Goal: Task Accomplishment & Management: Use online tool/utility

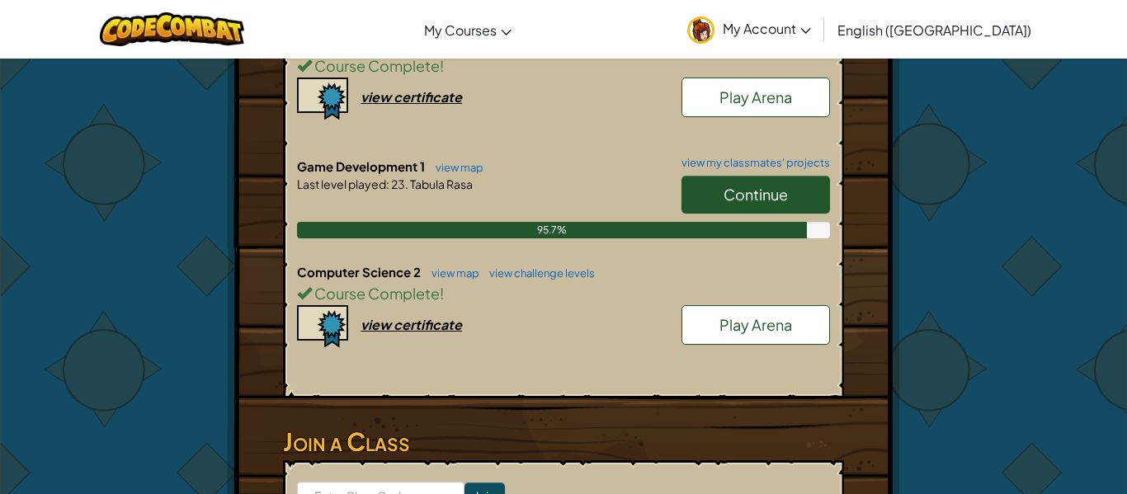
scroll to position [418, 0]
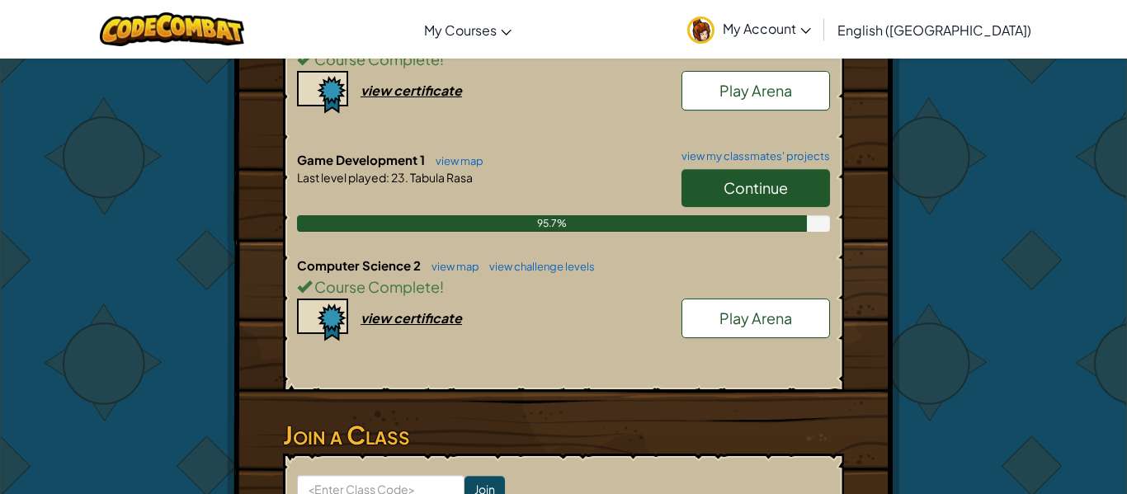
click at [714, 183] on link "Continue" at bounding box center [756, 188] width 149 height 38
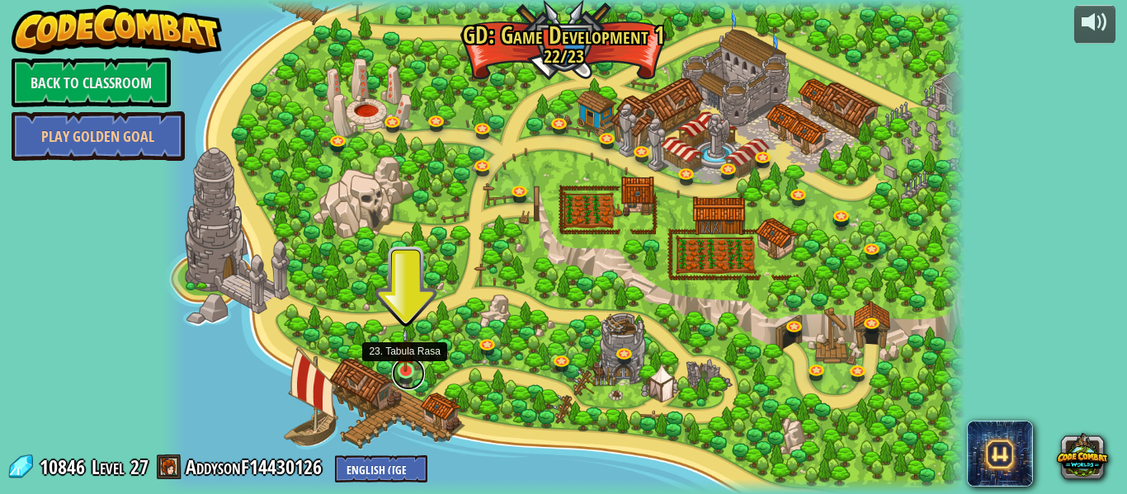
click at [404, 380] on link at bounding box center [408, 373] width 33 height 33
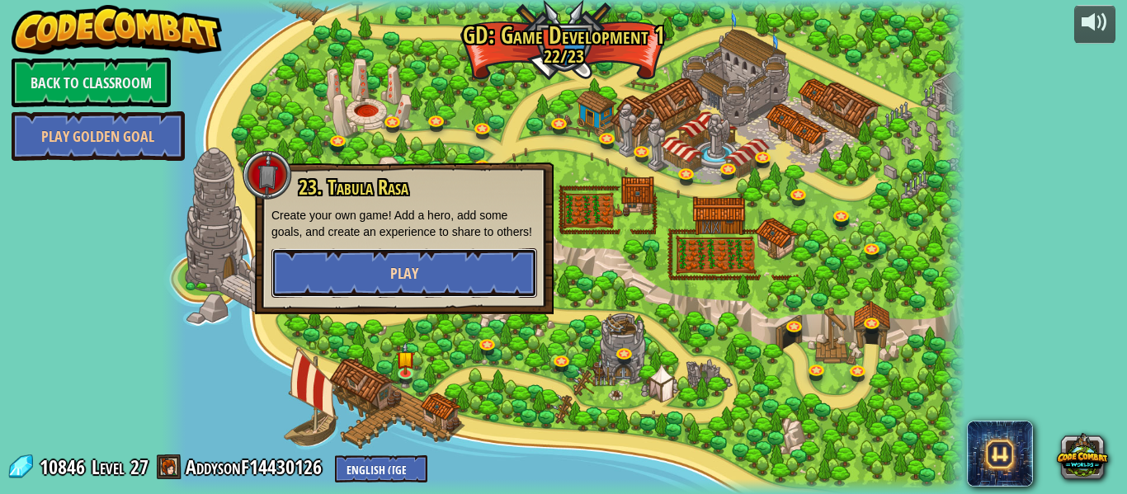
click at [367, 298] on button "Play" at bounding box center [405, 273] width 266 height 50
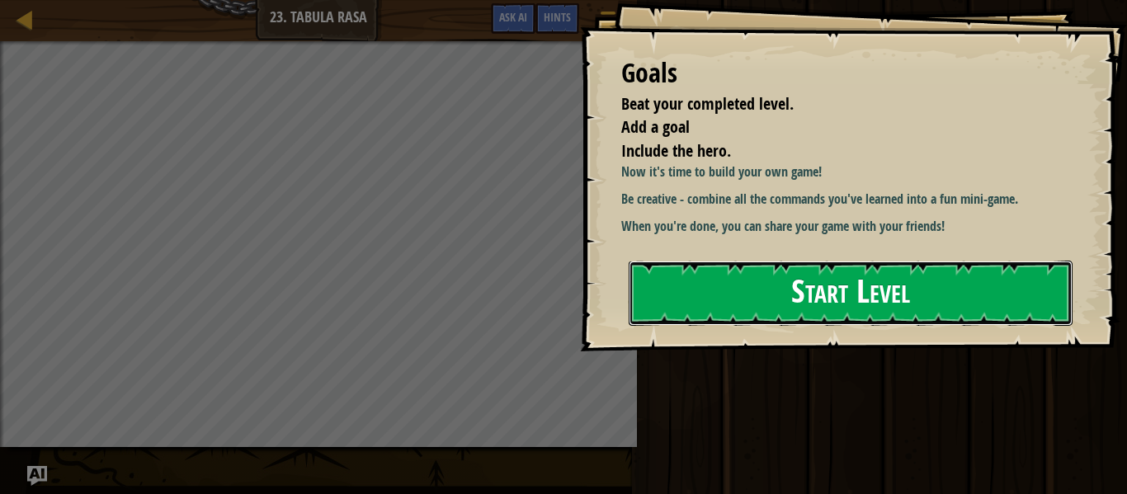
click at [718, 311] on button "Start Level" at bounding box center [851, 293] width 444 height 65
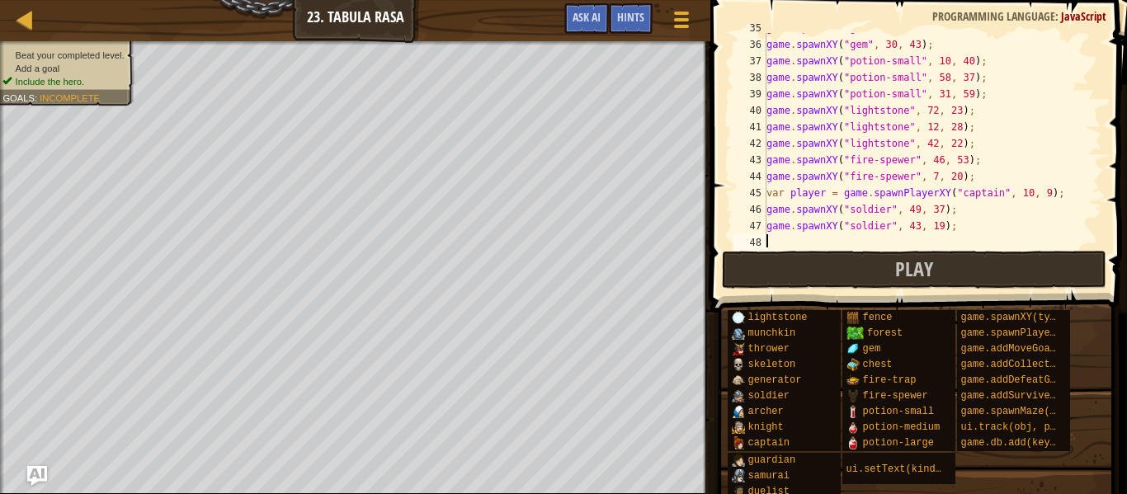
scroll to position [577, 0]
type textarea "g"
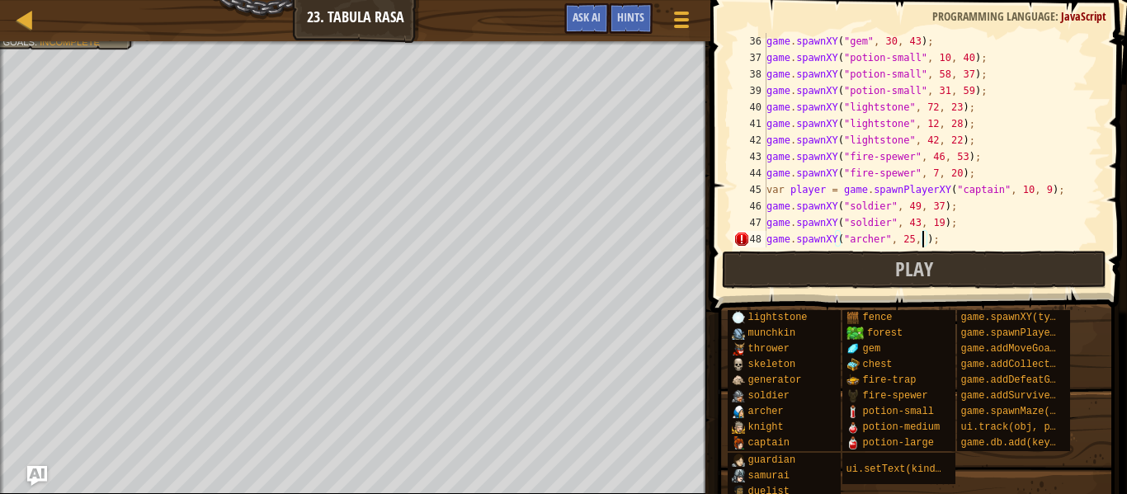
scroll to position [7, 24]
type textarea "game.spawnXY("[PERSON_NAME]", 25, 62);"
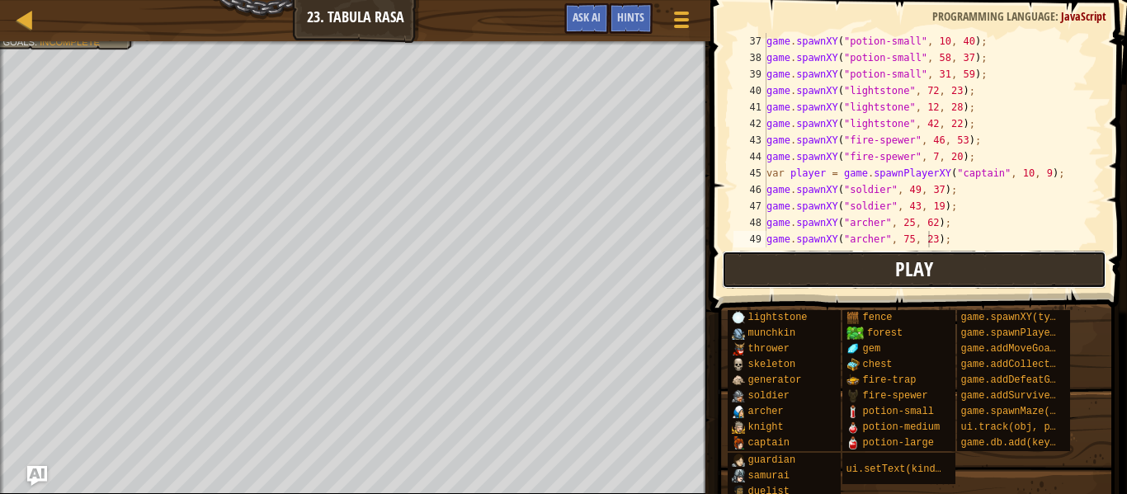
click at [799, 278] on button "Play" at bounding box center [914, 270] width 385 height 38
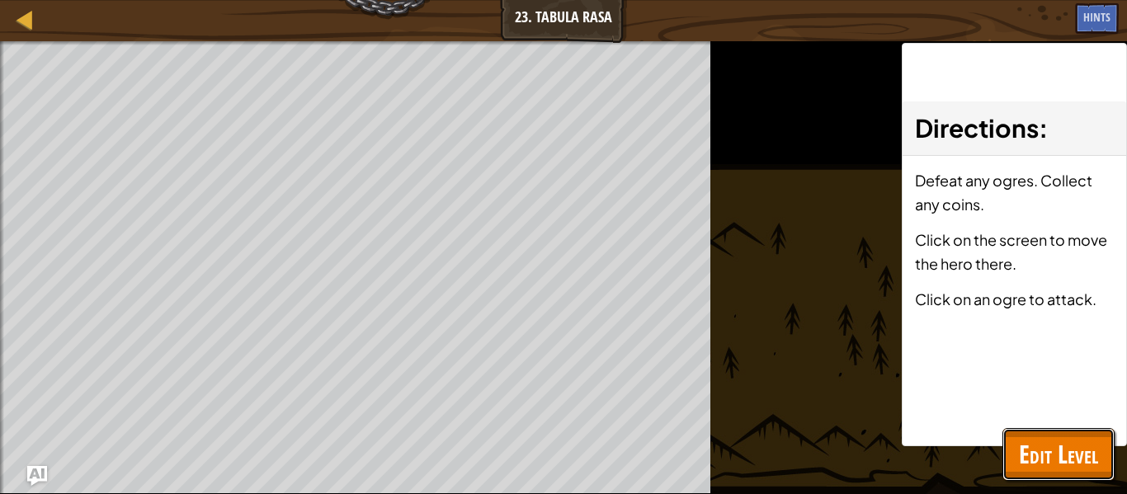
click at [1063, 470] on span "Edit Level" at bounding box center [1058, 454] width 79 height 34
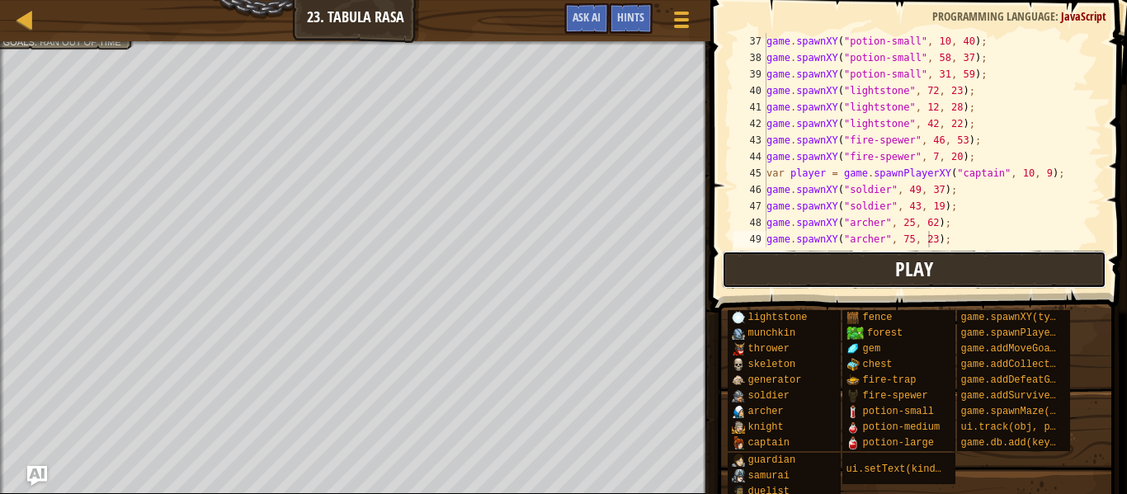
click at [800, 276] on button "Play" at bounding box center [914, 270] width 385 height 38
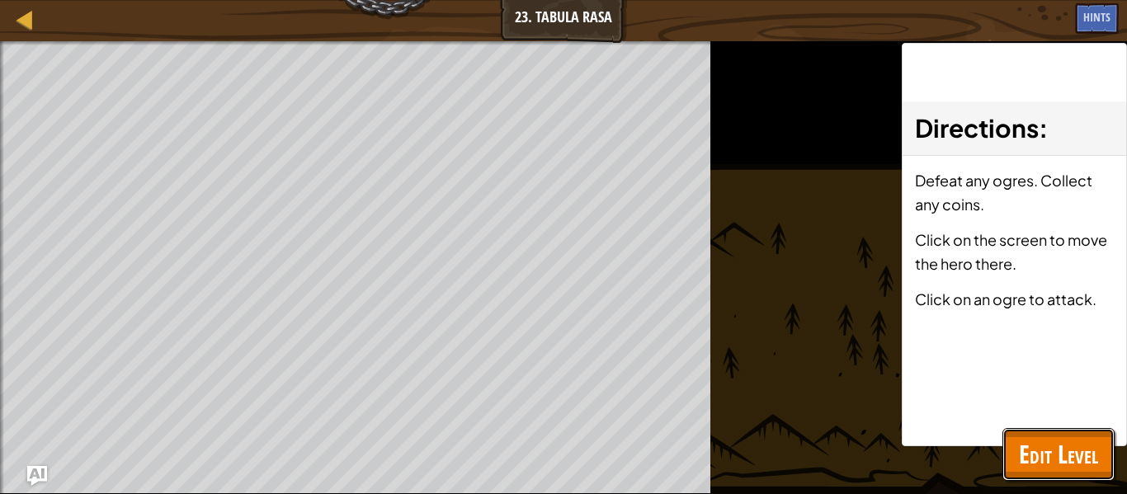
click at [1055, 439] on span "Edit Level" at bounding box center [1058, 454] width 79 height 34
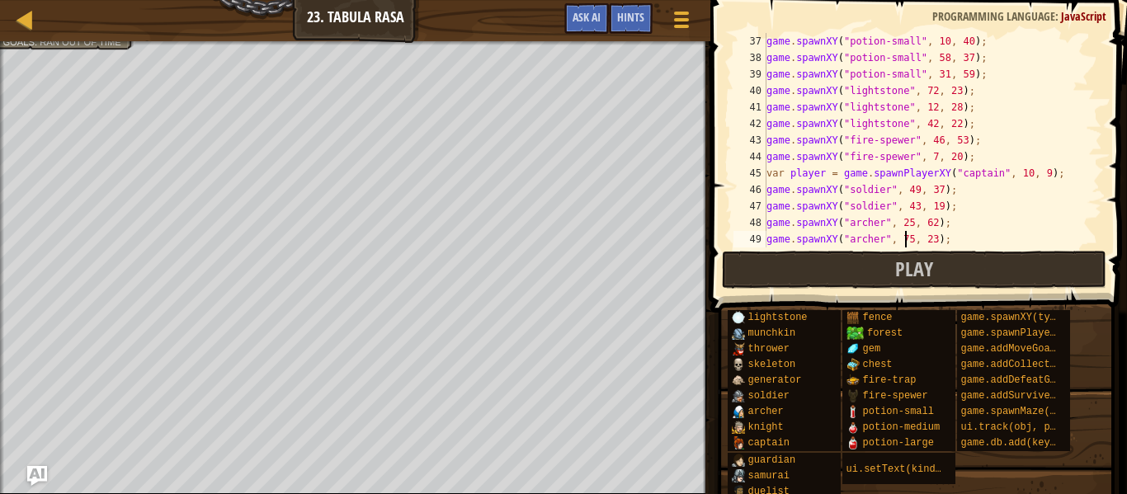
click at [908, 239] on div "game . spawnXY ( "potion-small" , 10 , 40 ) ; game . spawnXY ( "potion-small" ,…" at bounding box center [932, 157] width 339 height 248
click at [937, 224] on div "game . spawnXY ( "potion-small" , 10 , 40 ) ; game . spawnXY ( "potion-small" ,…" at bounding box center [932, 157] width 339 height 248
type textarea "game.spawnXY("[PERSON_NAME]", 47, 62);"
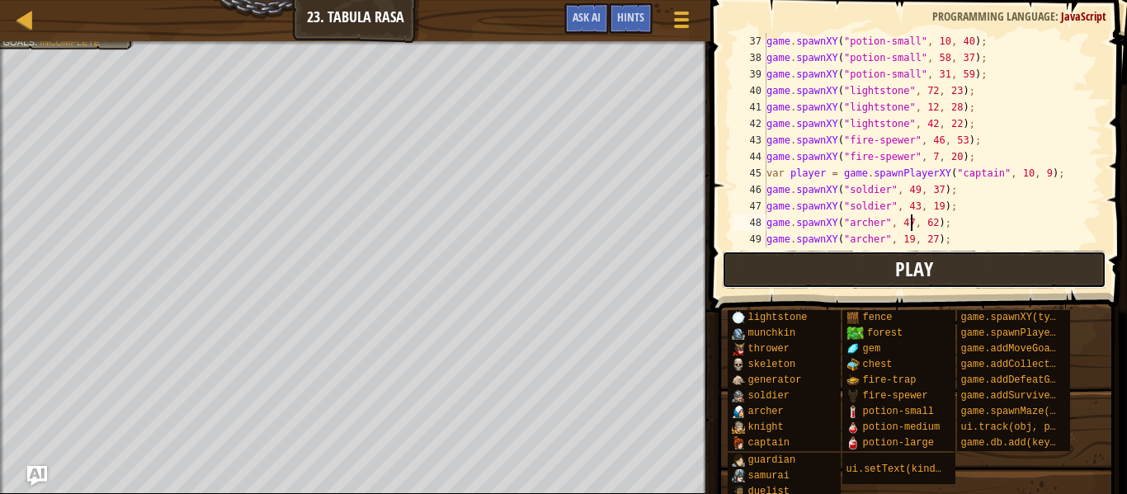
click at [865, 270] on button "Play" at bounding box center [914, 270] width 385 height 38
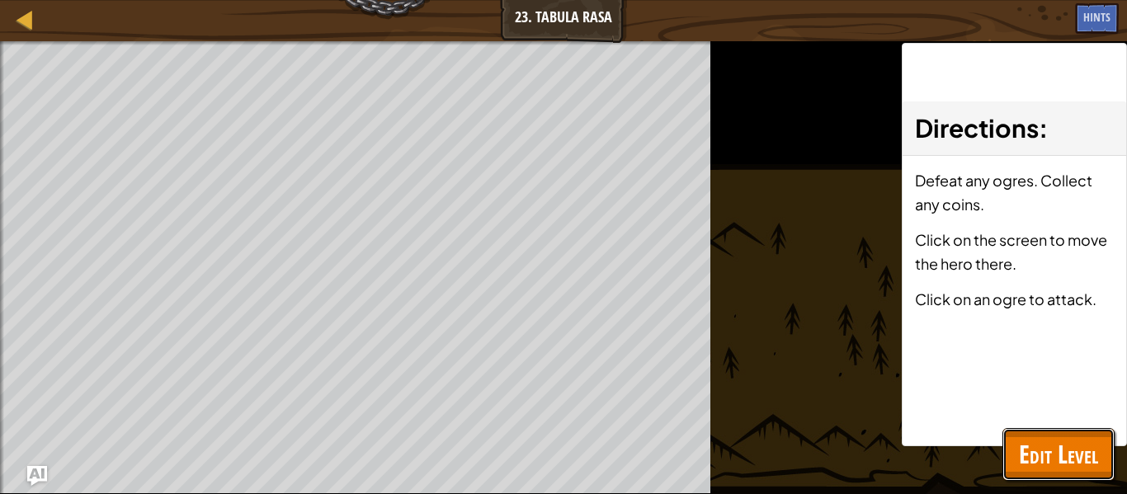
click at [1045, 475] on button "Edit Level" at bounding box center [1059, 454] width 112 height 53
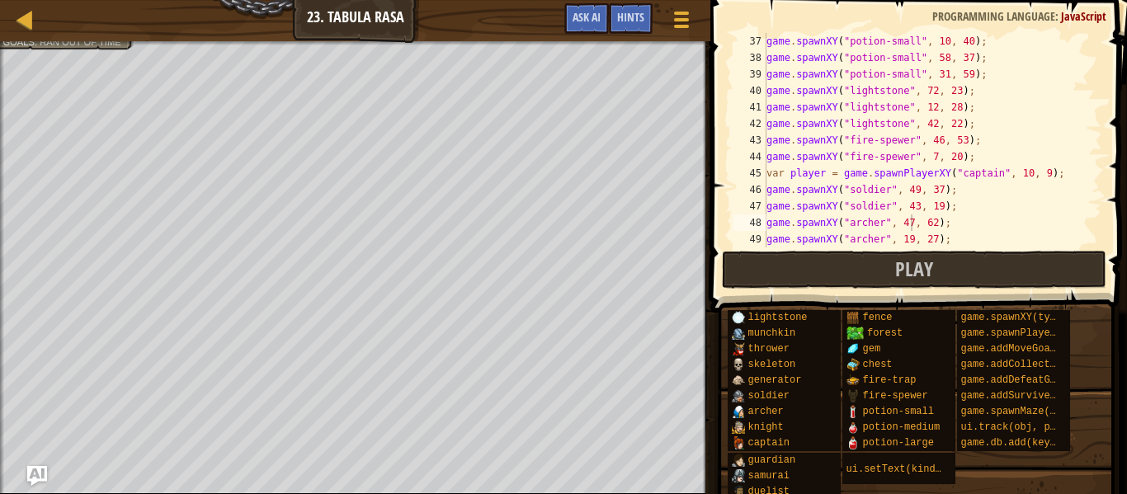
scroll to position [611, 0]
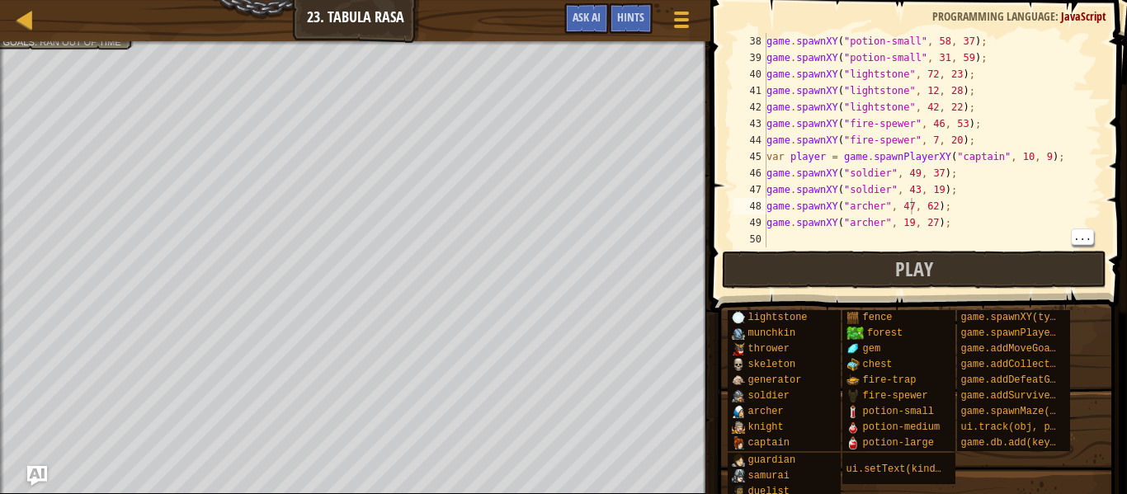
click at [830, 235] on div "game . spawnXY ( "potion-small" , 58 , 37 ) ; game . spawnXY ( "potion-small" ,…" at bounding box center [932, 157] width 339 height 248
type textarea "game.addMoveGoalXY(69, 37);"
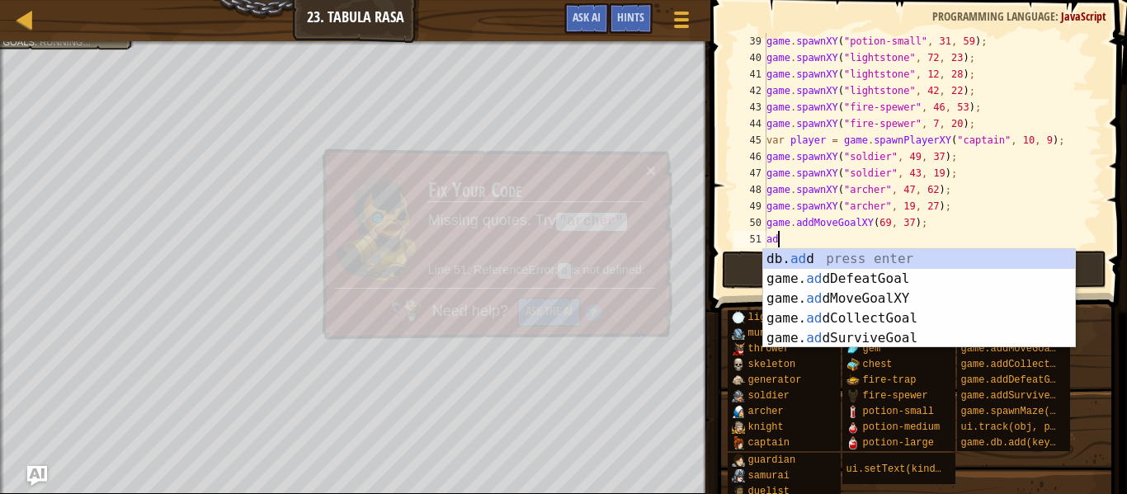
scroll to position [7, 2]
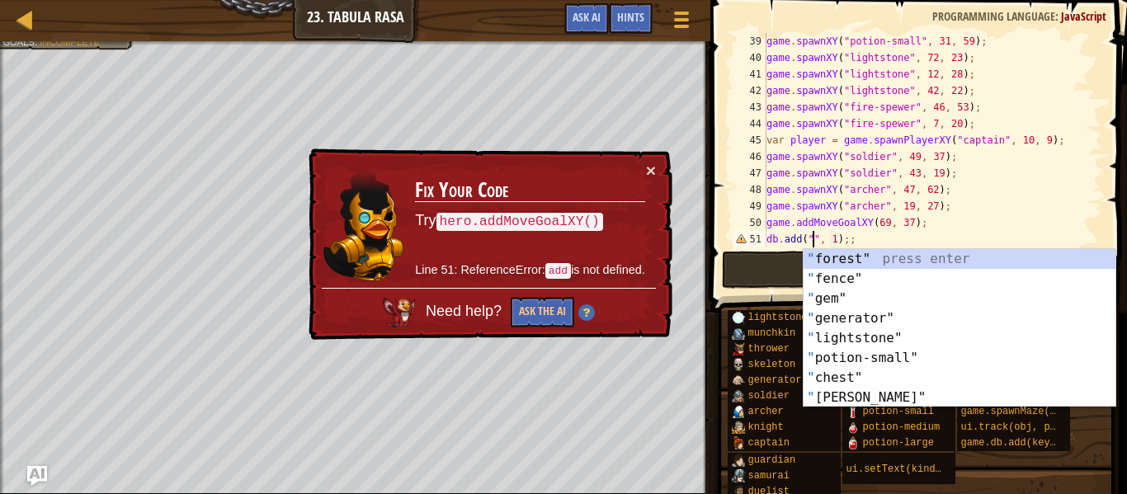
click at [795, 237] on div "game . spawnXY ( "potion-small" , 31 , 59 ) ; game . spawnXY ( "lightstone" , 7…" at bounding box center [932, 157] width 339 height 248
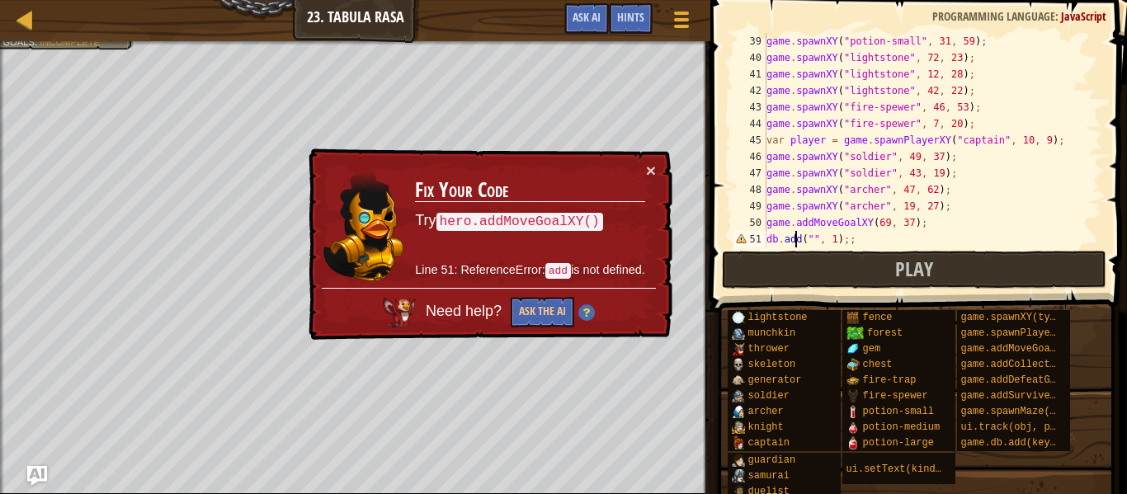
click at [795, 237] on div "game . spawnXY ( "potion-small" , 31 , 59 ) ; game . spawnXY ( "lightstone" , 7…" at bounding box center [932, 157] width 339 height 248
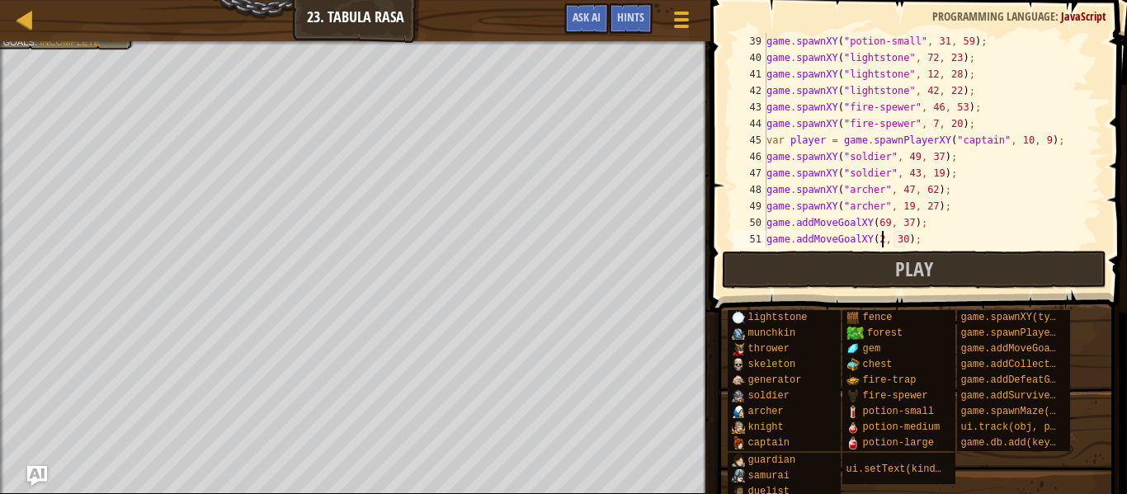
scroll to position [7, 18]
type textarea "game.addMoveGoalXY(28, 25);"
click at [933, 235] on div "game . spawnXY ( "potion-small" , 31 , 59 ) ; game . spawnXY ( "lightstone" , 7…" at bounding box center [932, 157] width 339 height 248
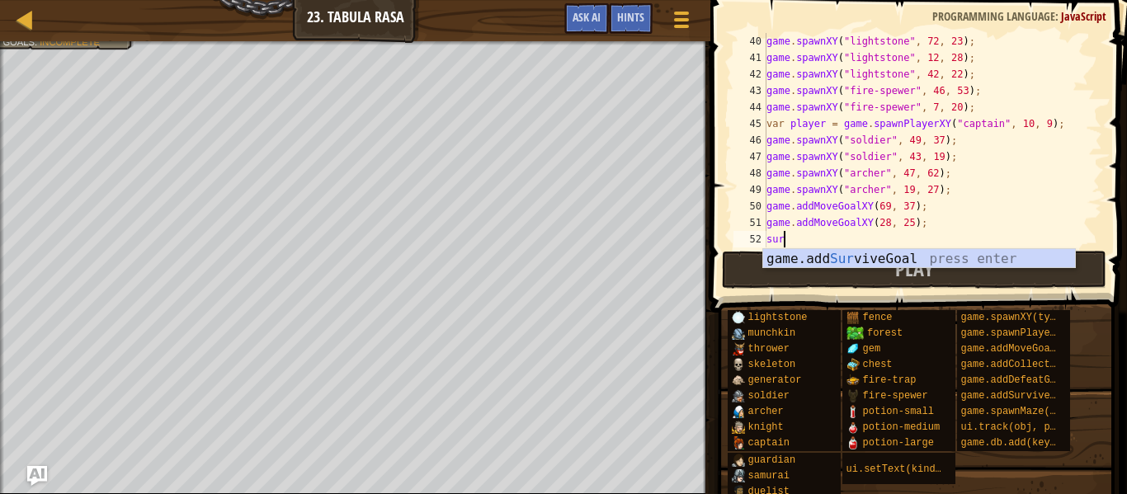
type textarea "surv"
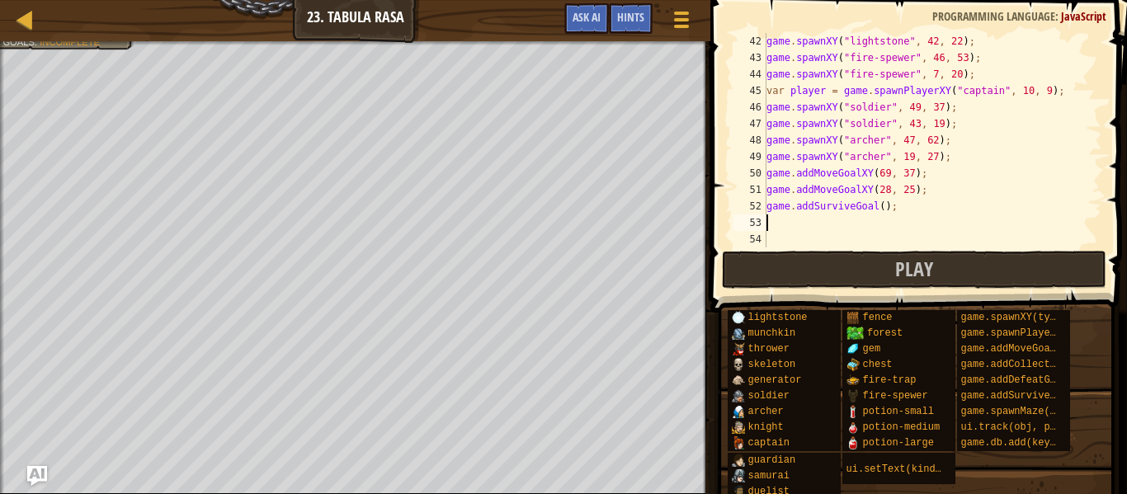
scroll to position [677, 0]
click at [882, 210] on div "game . spawnXY ( "lightstone" , 42 , 22 ) ; game . spawnXY ( "fire-spewer" , 46…" at bounding box center [932, 157] width 339 height 248
type textarea "game.addSurviveGoal(15);"
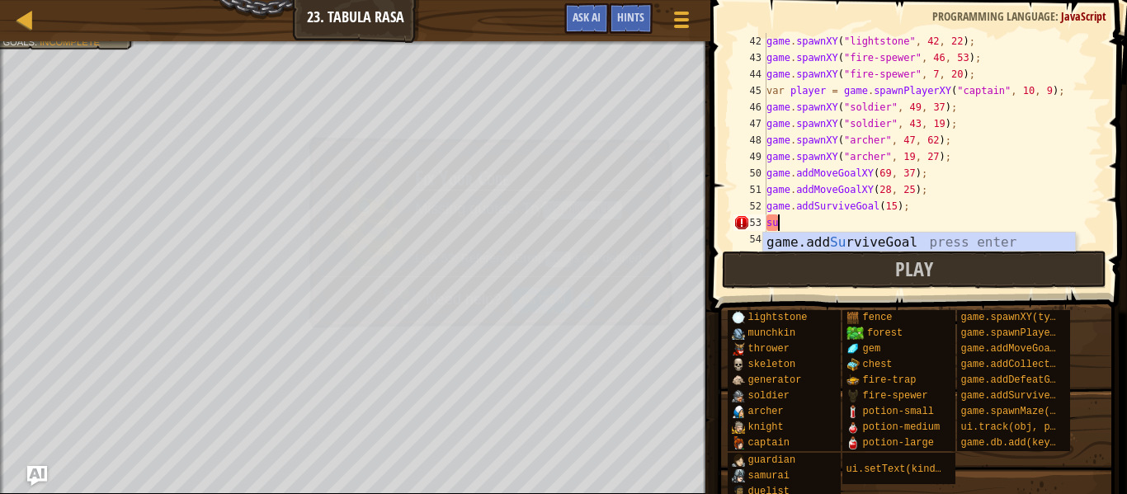
scroll to position [7, 1]
type textarea "s"
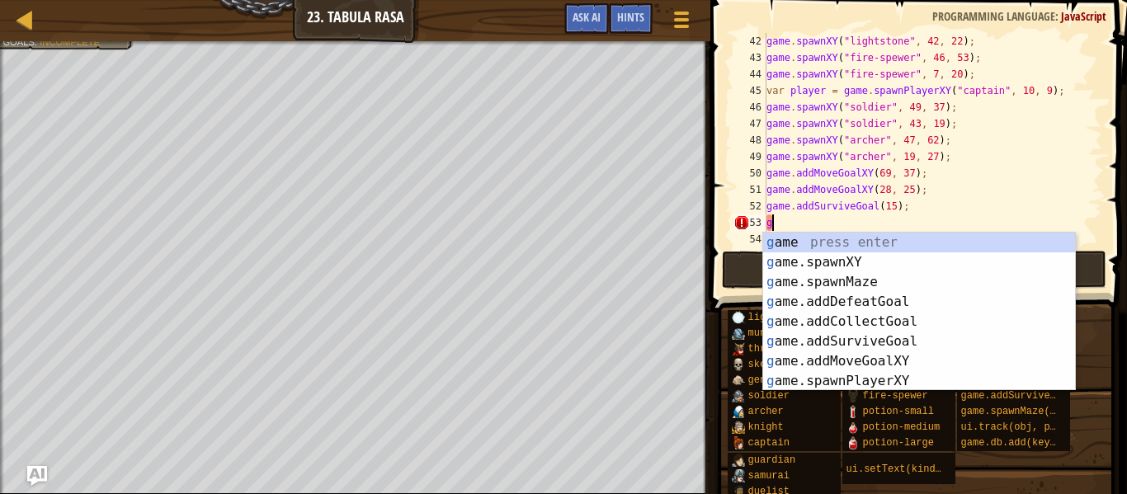
scroll to position [7, 0]
type textarea "goa"
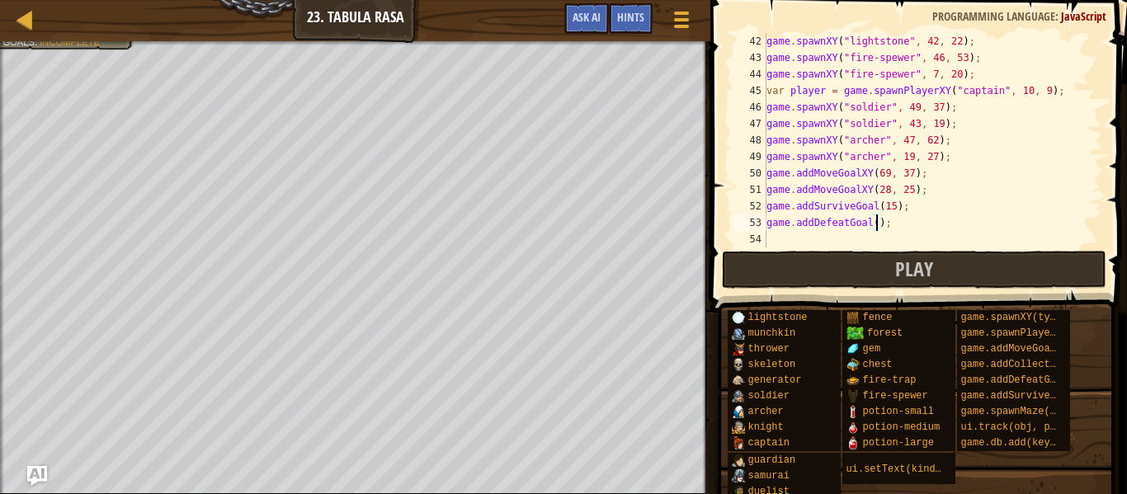
type textarea "game.addDefeatGoal(5);"
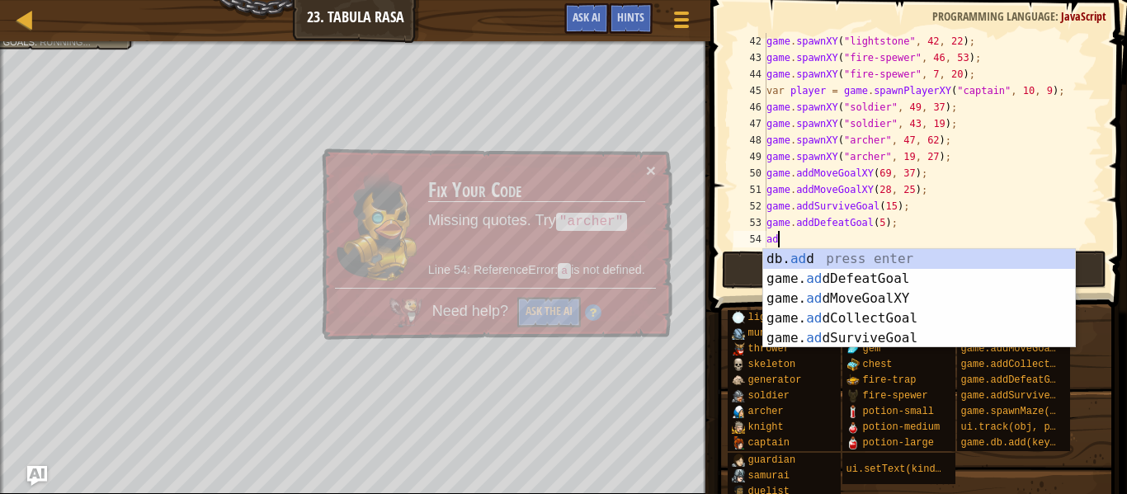
type textarea "add"
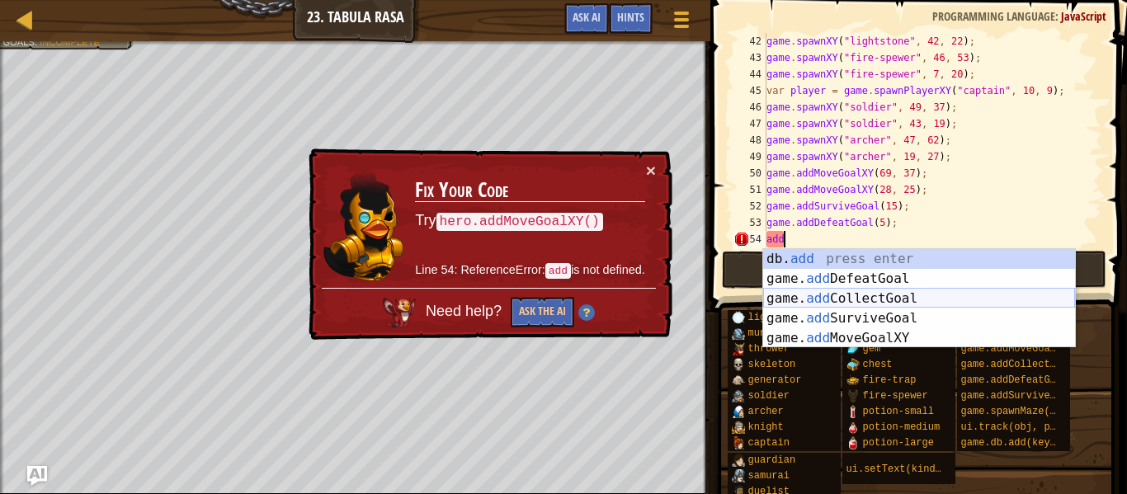
click at [922, 297] on div "db. add press enter game. add DefeatGoal press enter game. add CollectGoal pres…" at bounding box center [919, 318] width 312 height 139
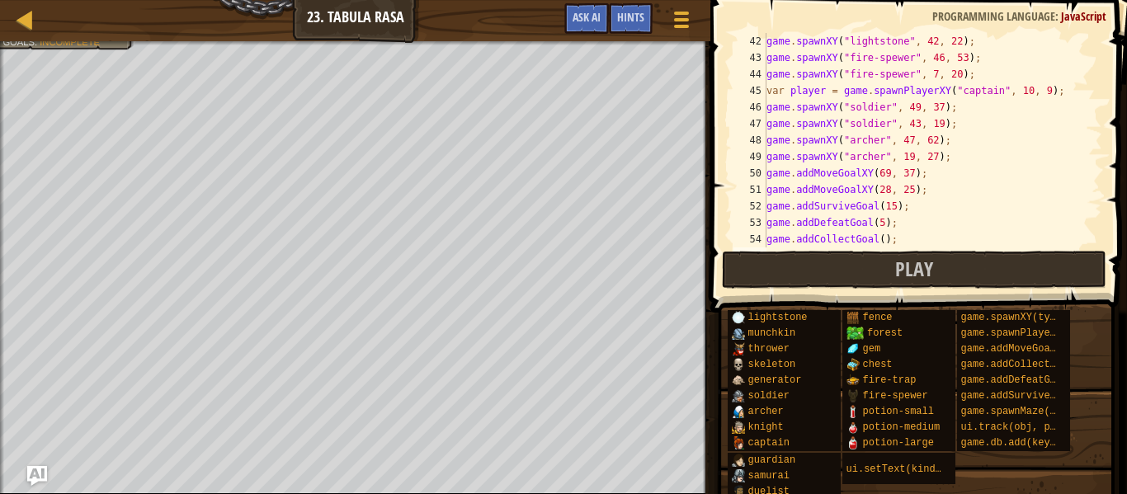
click at [885, 235] on div "game . spawnXY ( "lightstone" , 42 , 22 ) ; game . spawnXY ( "fire-spewer" , 46…" at bounding box center [932, 157] width 339 height 248
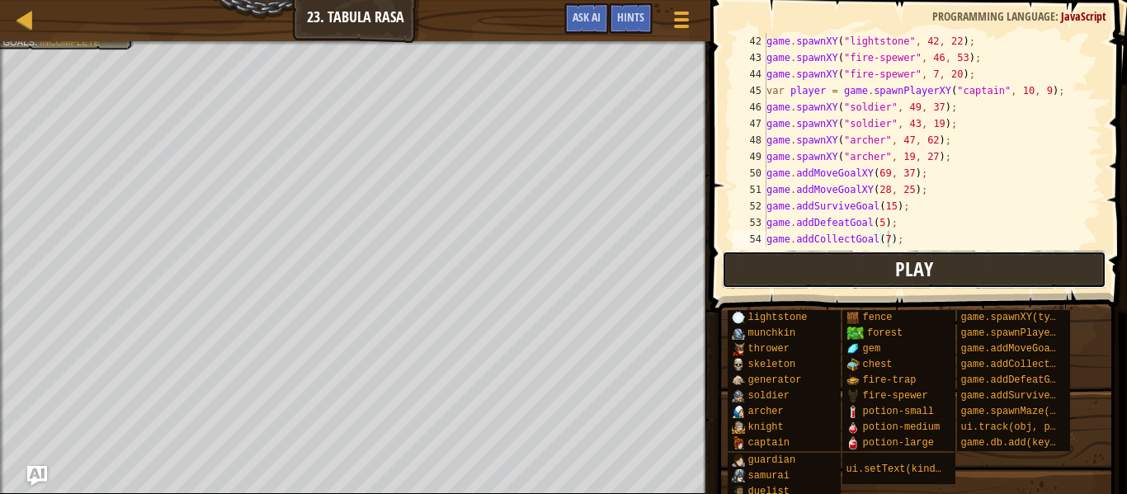
click at [864, 270] on button "Play" at bounding box center [914, 270] width 385 height 38
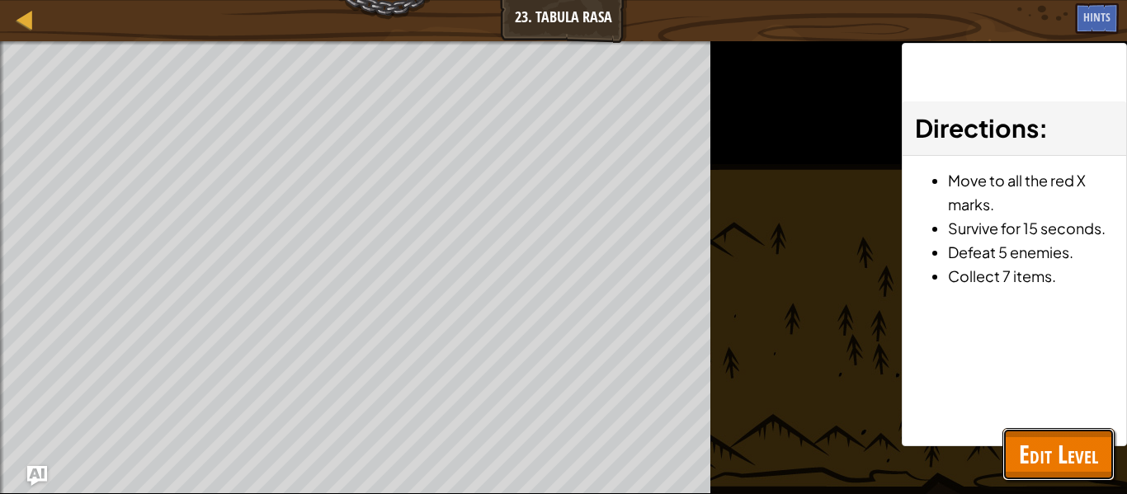
click at [1076, 470] on span "Edit Level" at bounding box center [1058, 454] width 79 height 34
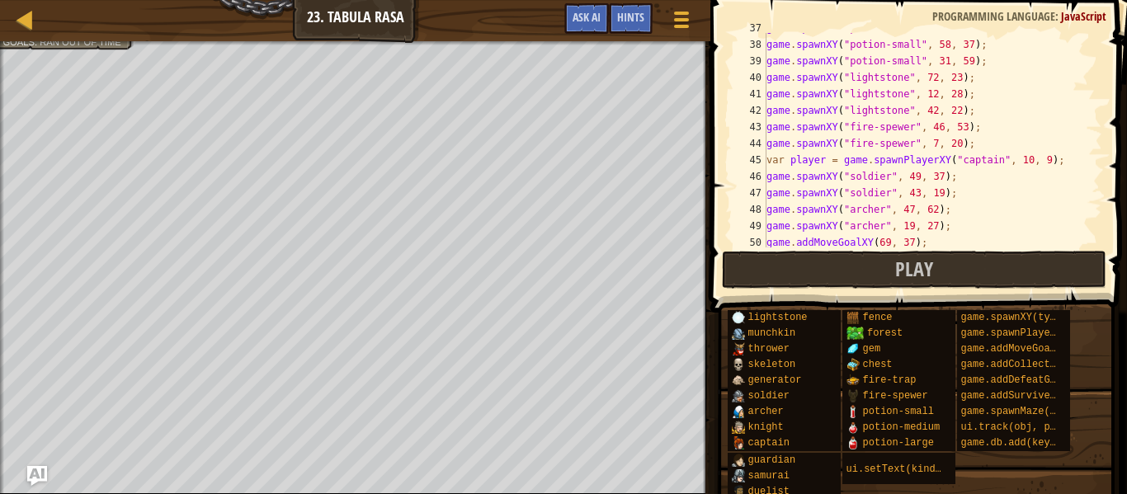
scroll to position [606, 0]
click at [1025, 163] on div "game . spawnXY ( "potion-small" , 10 , 40 ) ; game . spawnXY ( "potion-small" ,…" at bounding box center [932, 145] width 339 height 248
type textarea "var player = game.spawnPlayerXY("captain", 19, 8);"
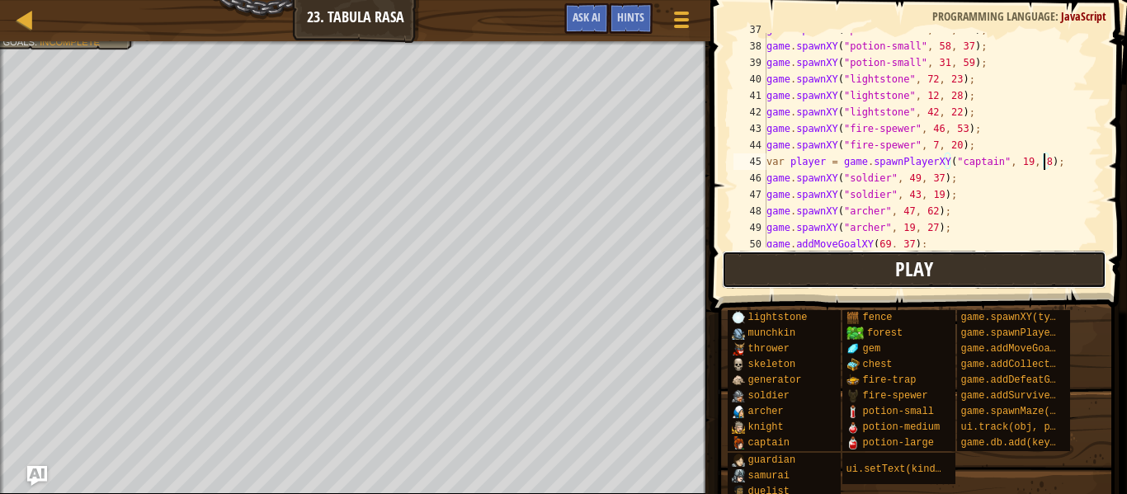
click at [981, 253] on button "Play" at bounding box center [914, 270] width 385 height 38
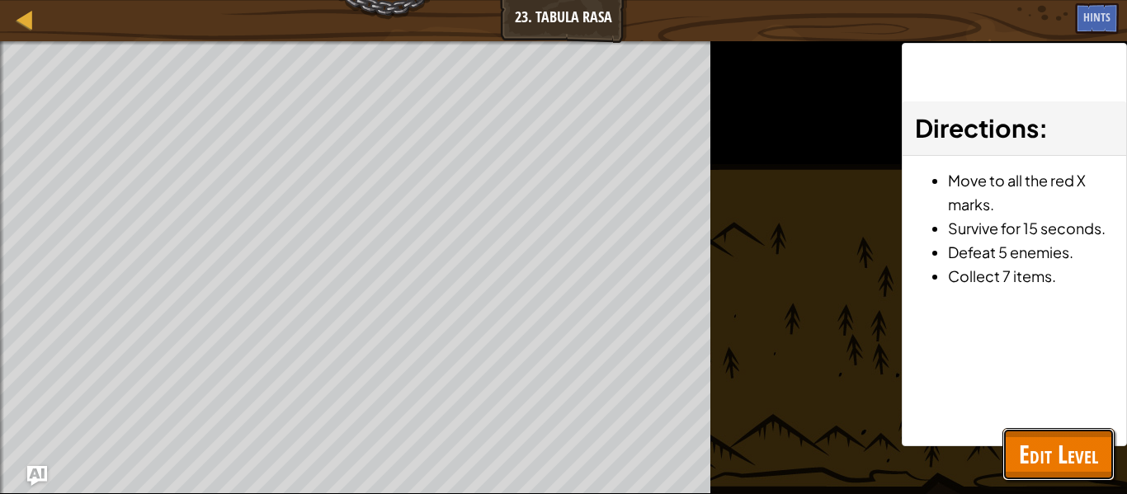
click at [1086, 461] on span "Edit Level" at bounding box center [1058, 454] width 79 height 34
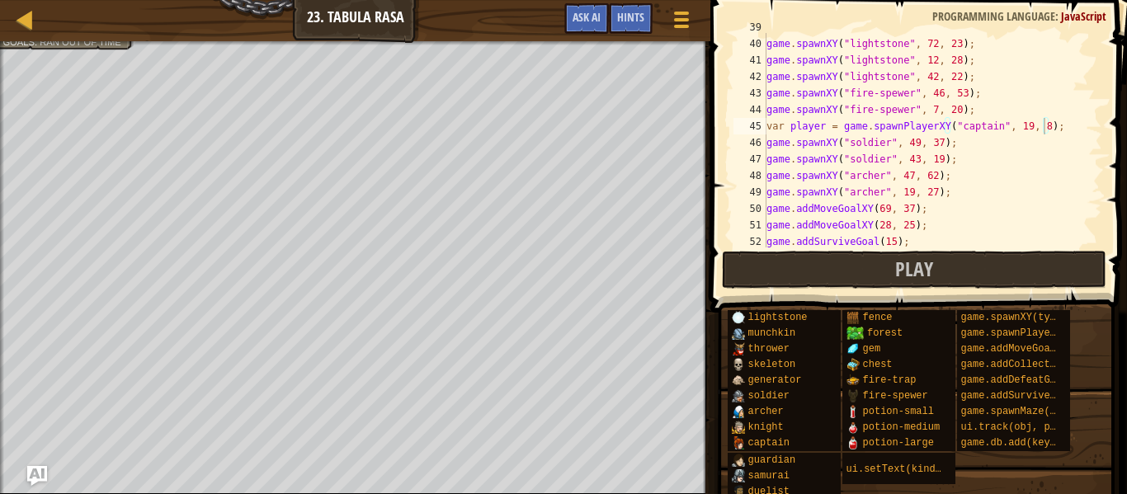
scroll to position [710, 0]
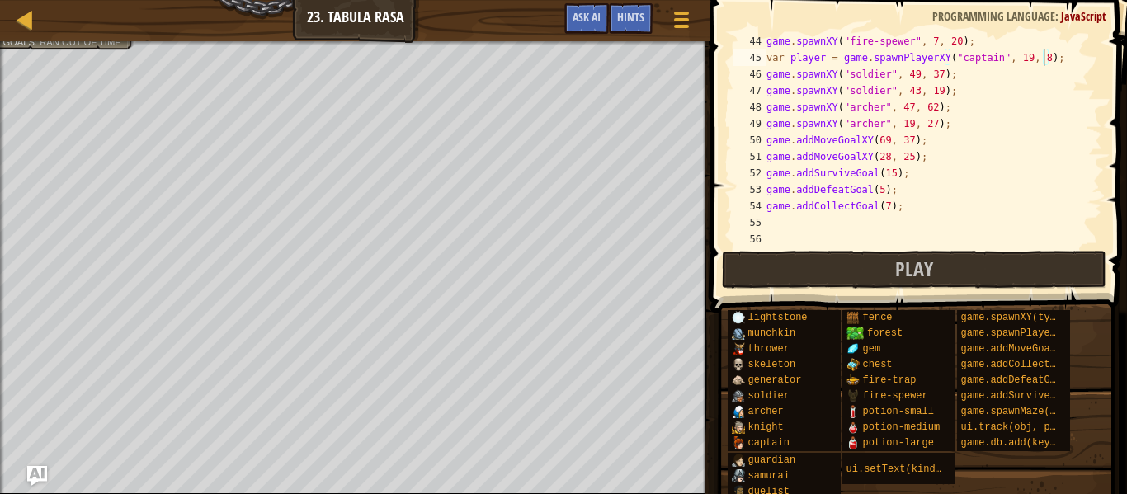
click at [829, 218] on div "game . spawnXY ( "fire-spewer" , 7 , 20 ) ; var player = game . spawnPlayerXY (…" at bounding box center [932, 157] width 339 height 248
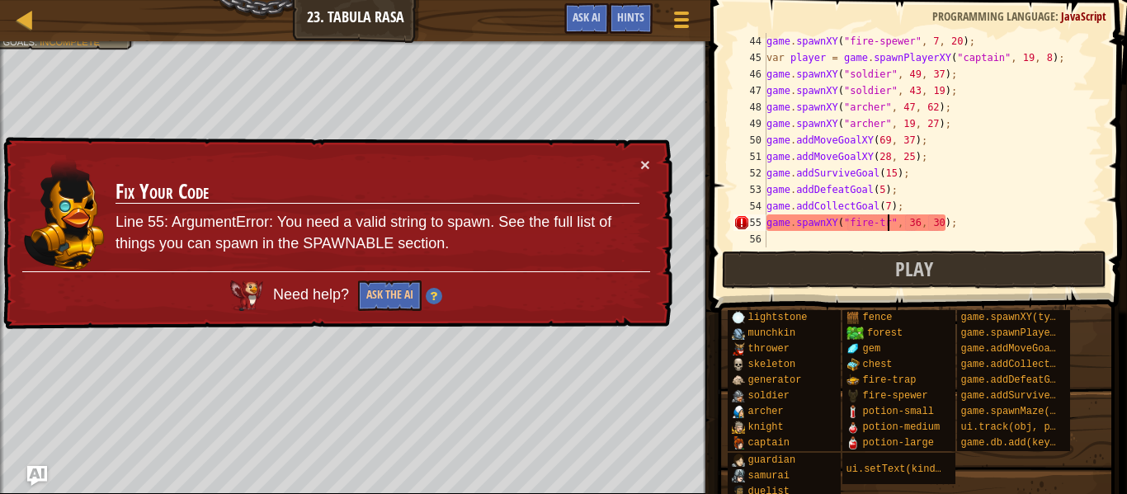
scroll to position [7, 20]
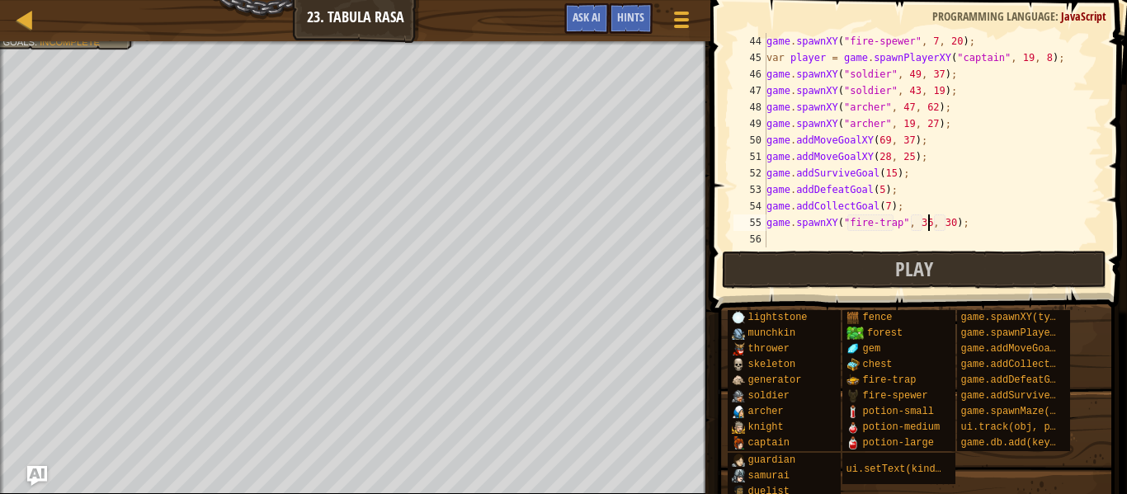
click at [926, 224] on div "game . spawnXY ( "fire-spewer" , 7 , 20 ) ; var player = game . spawnPlayerXY (…" at bounding box center [932, 157] width 339 height 248
type textarea "game.spawnXY("fire-trap", 63, 33);"
type textarea "game.spawnXY("fire-trap", 70, 54);"
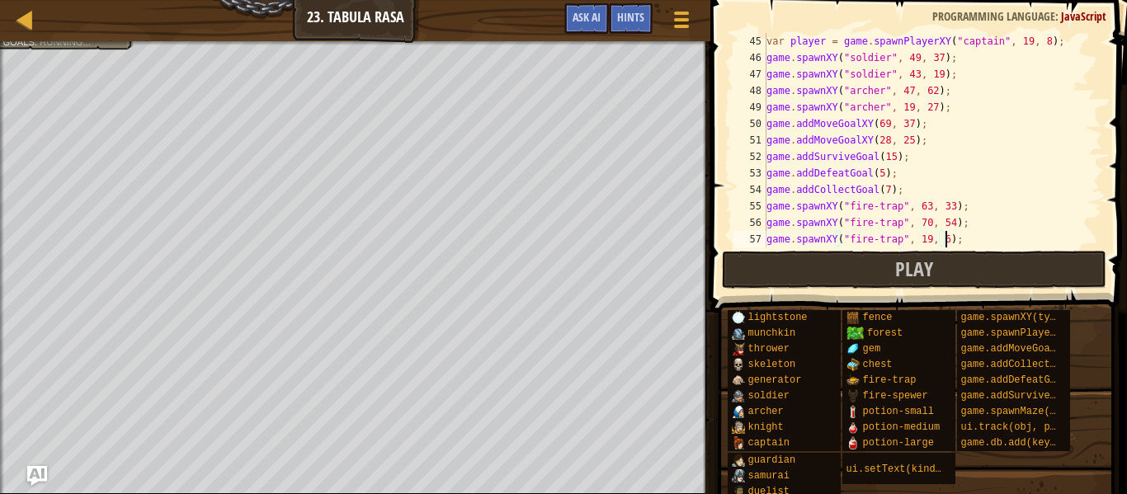
scroll to position [7, 27]
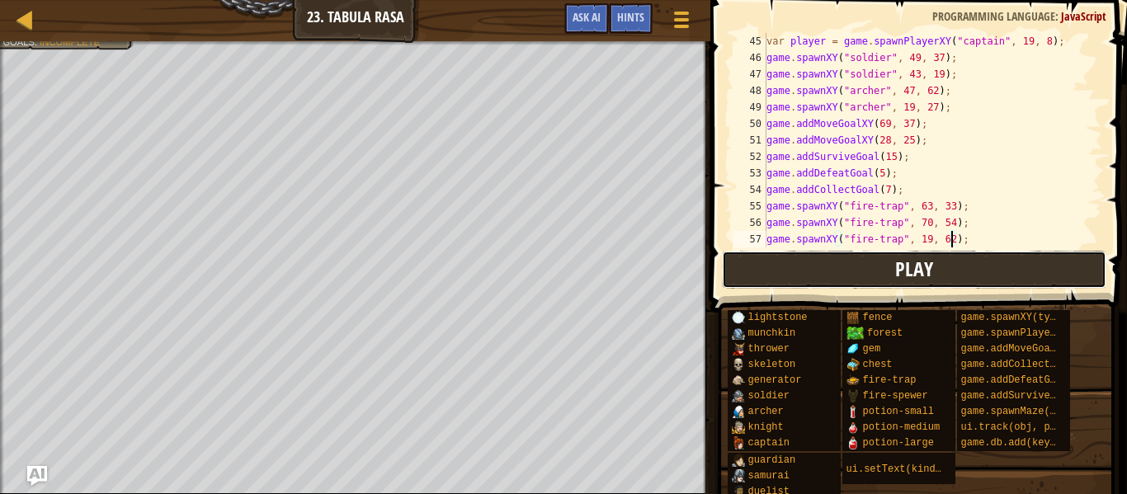
click at [822, 276] on button "Play" at bounding box center [914, 270] width 385 height 38
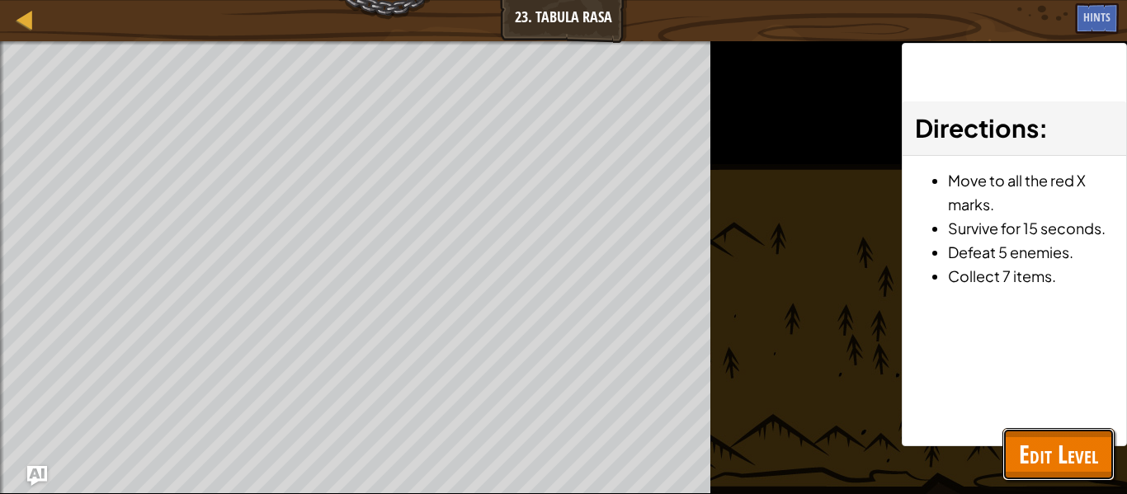
click at [1063, 460] on span "Edit Level" at bounding box center [1058, 454] width 79 height 34
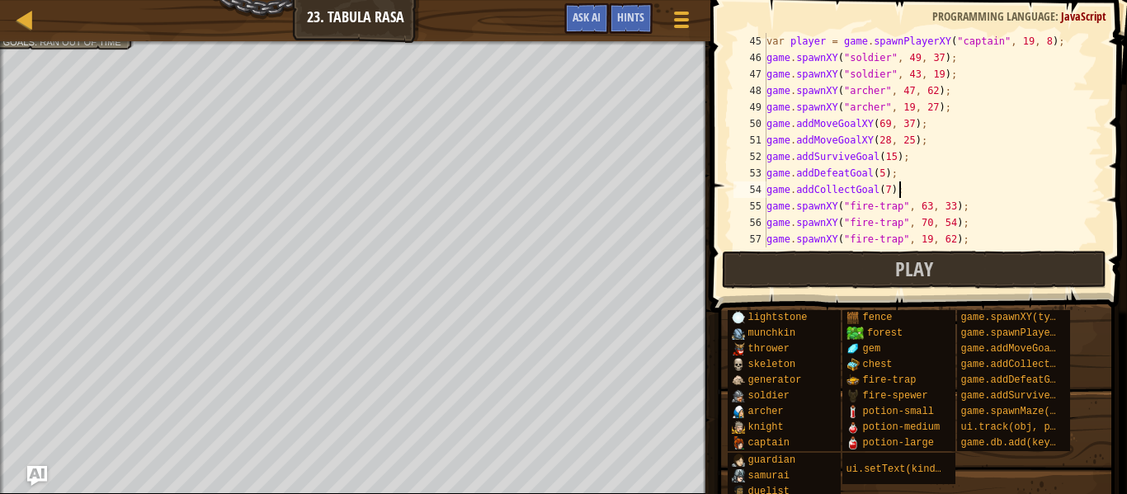
scroll to position [7, 18]
click at [983, 196] on div "var player = game . spawnPlayerXY ( "captain" , 19 , 8 ) ; game . spawnXY ( "so…" at bounding box center [932, 157] width 339 height 248
type textarea "game.spawnXY("fire-trap", 19, 62);"
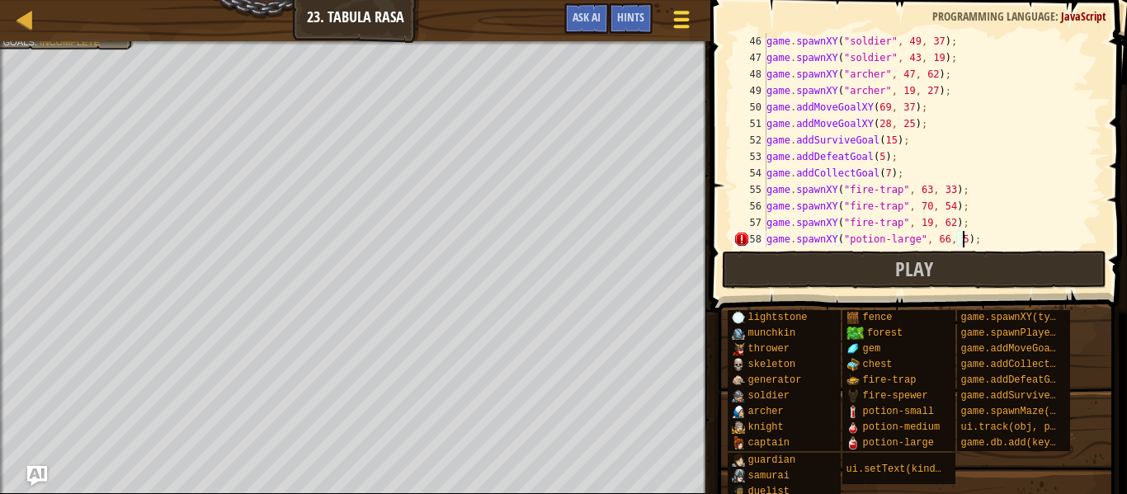
scroll to position [7, 30]
type textarea "game.spawnXY("potion-large", 66, 58);"
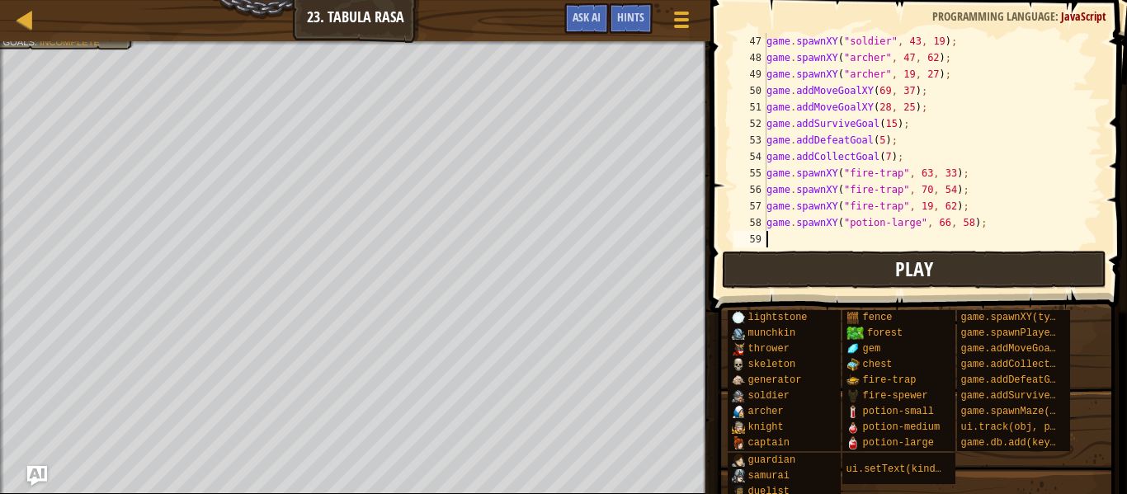
scroll to position [7, 0]
click at [976, 266] on button "Play" at bounding box center [914, 270] width 385 height 38
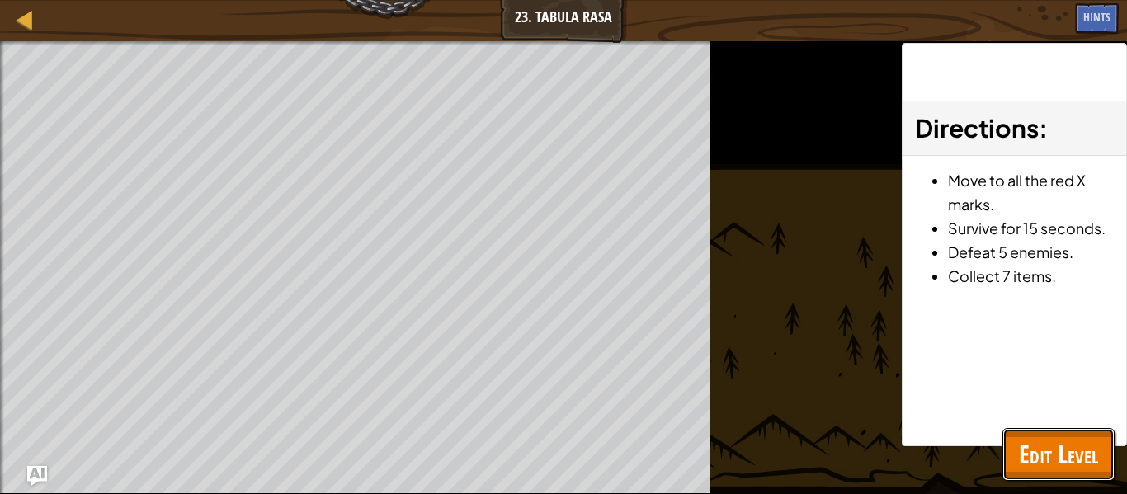
click at [1068, 446] on span "Edit Level" at bounding box center [1058, 454] width 79 height 34
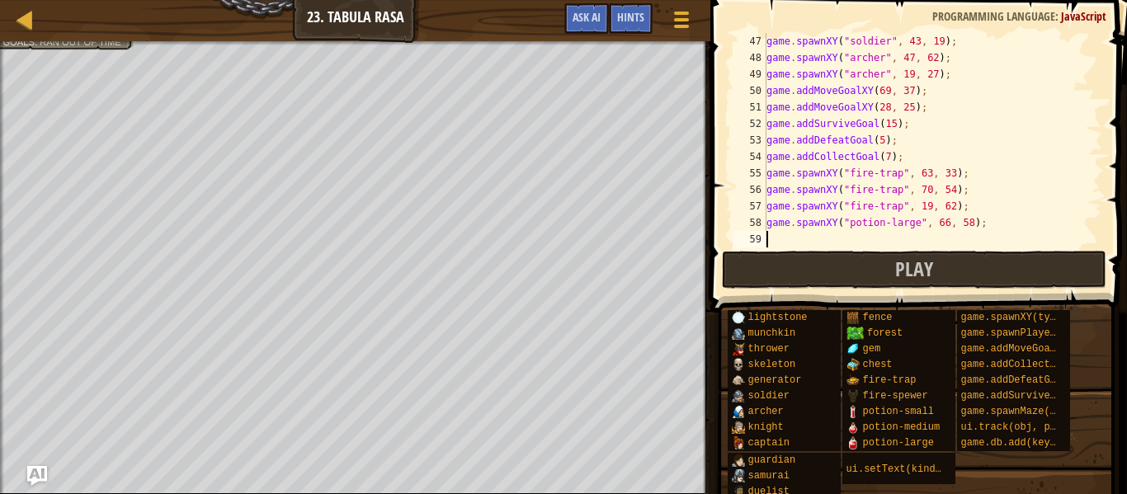
click at [882, 239] on div "game . spawnXY ( "soldier" , 43 , 19 ) ; game . spawnXY ( "[PERSON_NAME]" , 47 …" at bounding box center [932, 157] width 339 height 248
click at [752, 274] on button "Play" at bounding box center [914, 270] width 385 height 38
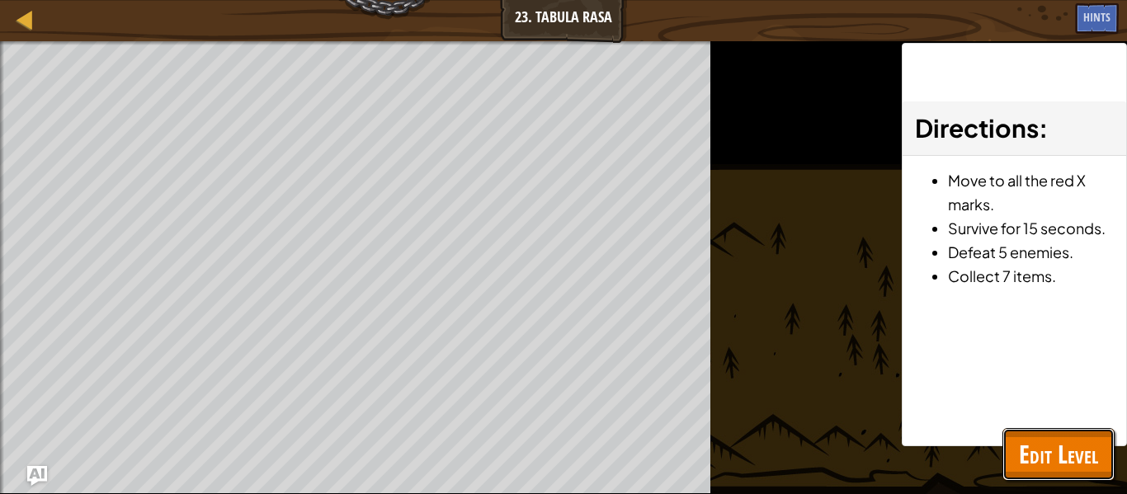
click at [1085, 451] on span "Edit Level" at bounding box center [1058, 454] width 79 height 34
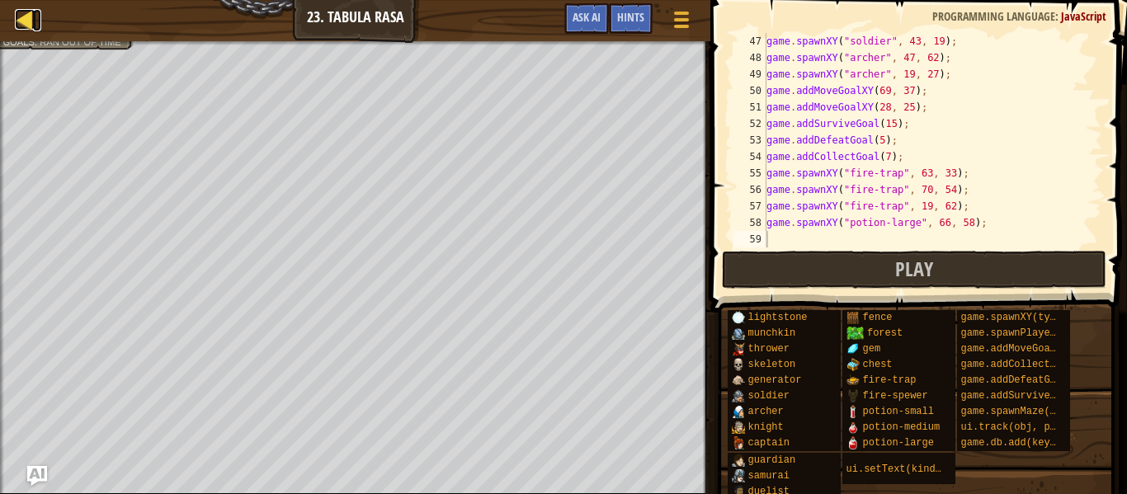
click at [21, 20] on div at bounding box center [25, 19] width 21 height 21
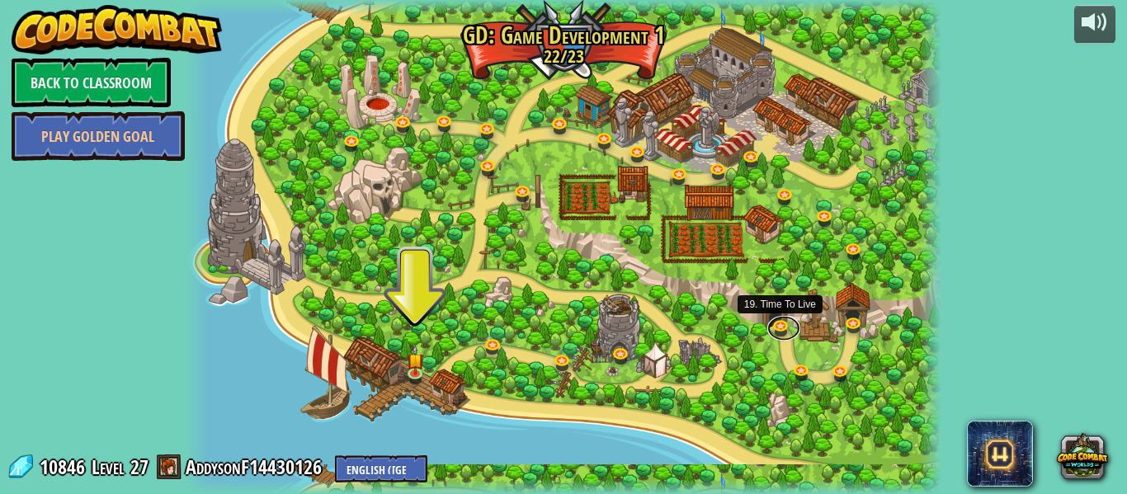
click at [781, 328] on link at bounding box center [784, 328] width 33 height 25
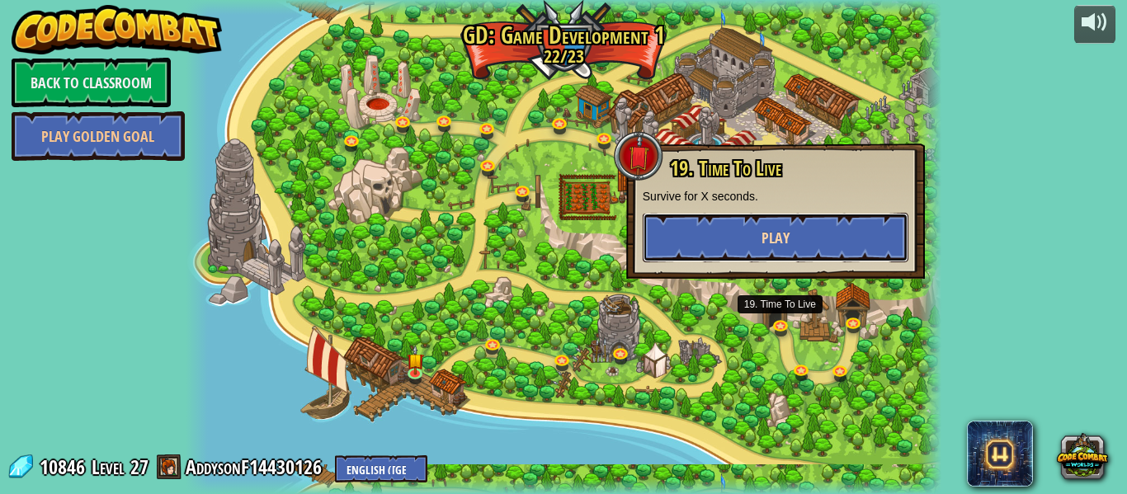
click at [734, 246] on button "Play" at bounding box center [776, 238] width 266 height 50
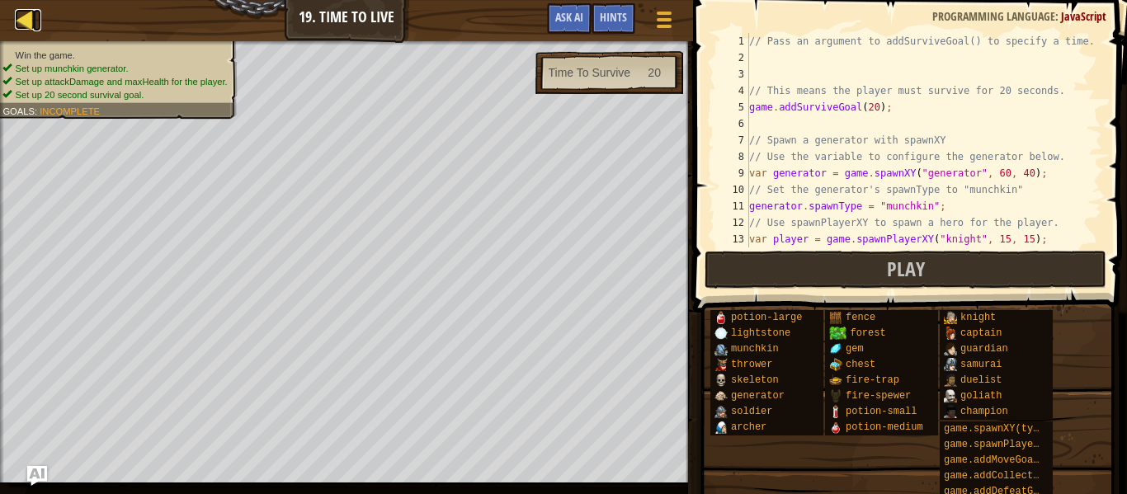
click at [20, 22] on div at bounding box center [25, 19] width 21 height 21
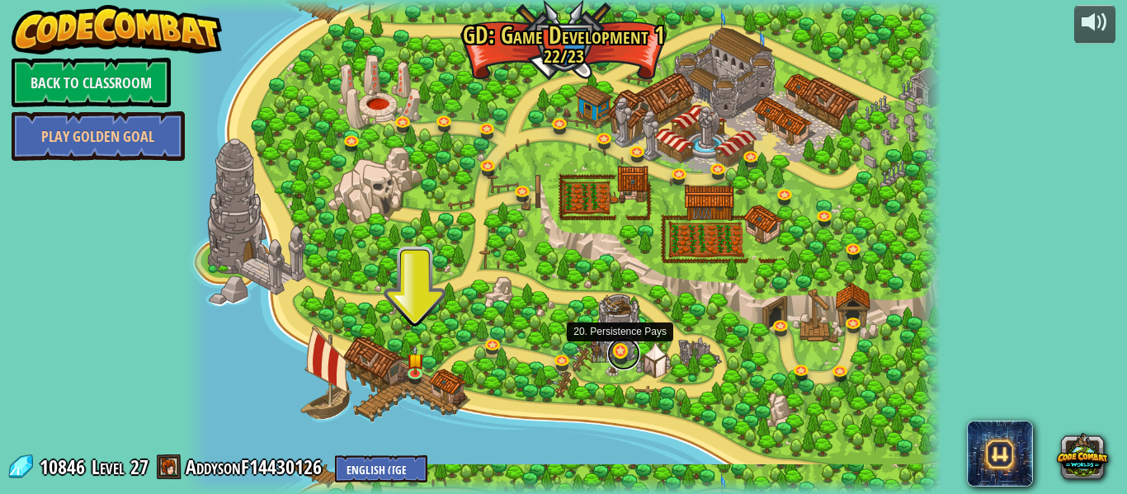
click at [621, 358] on link at bounding box center [623, 354] width 33 height 33
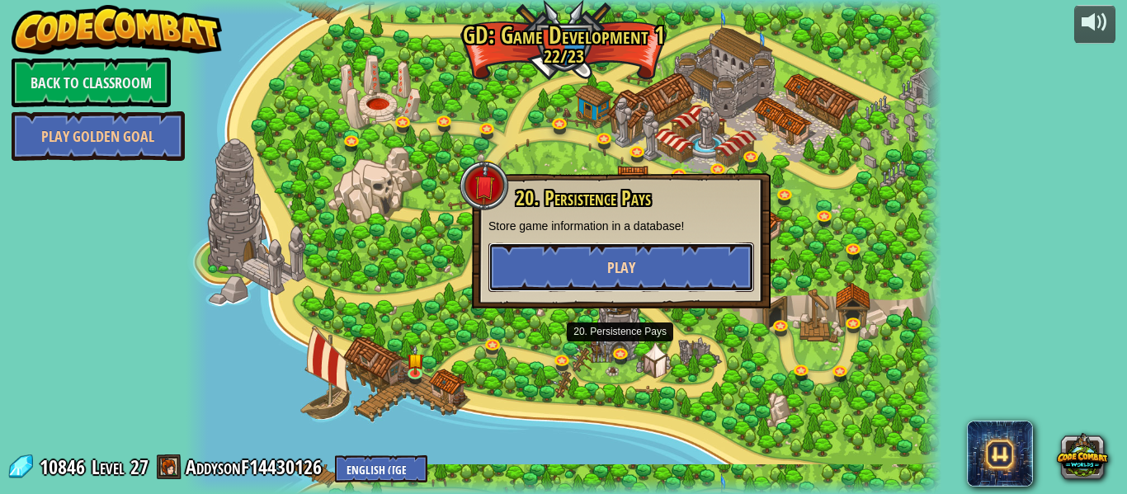
click at [631, 287] on button "Play" at bounding box center [622, 268] width 266 height 50
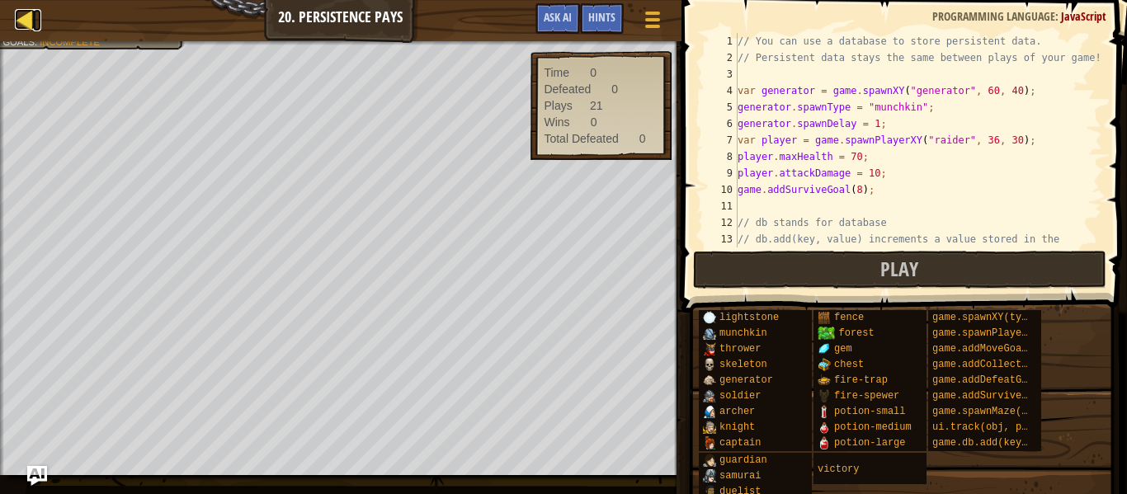
click at [31, 24] on div at bounding box center [25, 19] width 21 height 21
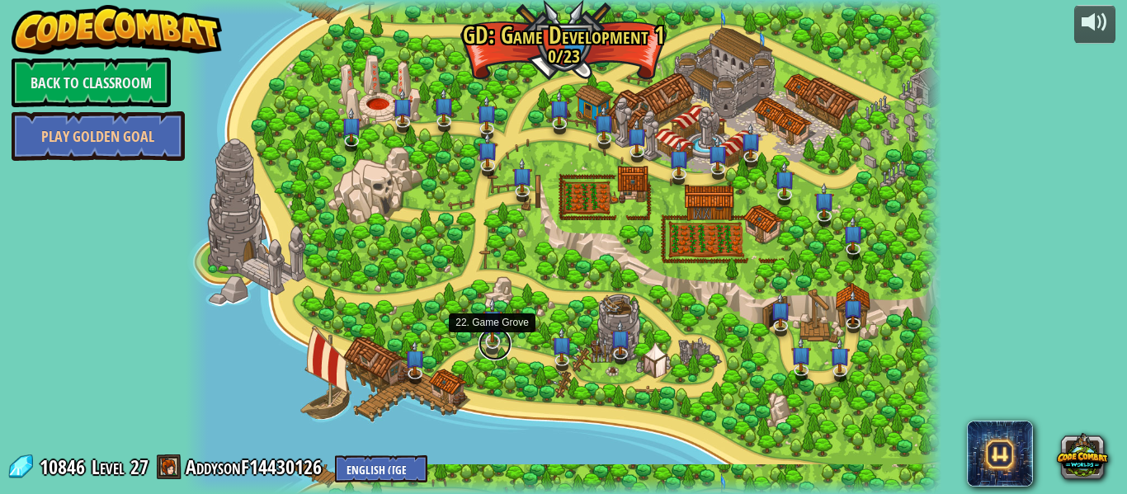
click at [486, 342] on link at bounding box center [495, 344] width 33 height 33
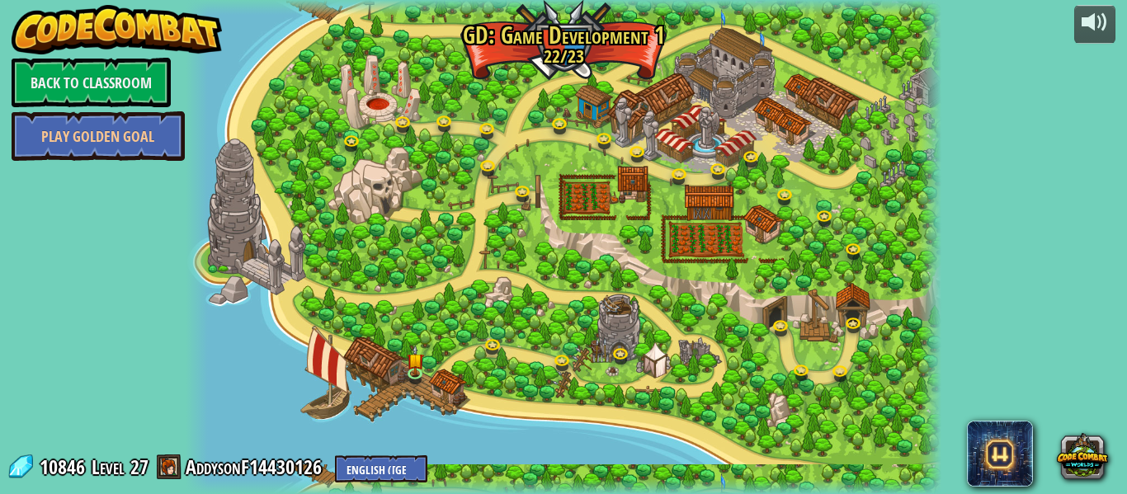
click at [460, 259] on div at bounding box center [564, 247] width 756 height 494
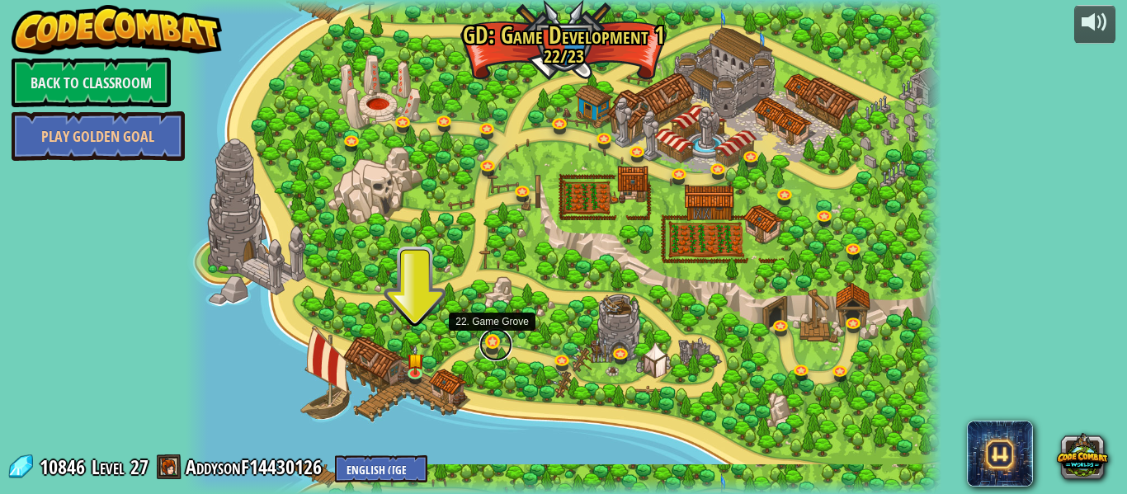
click at [496, 350] on link at bounding box center [495, 344] width 33 height 33
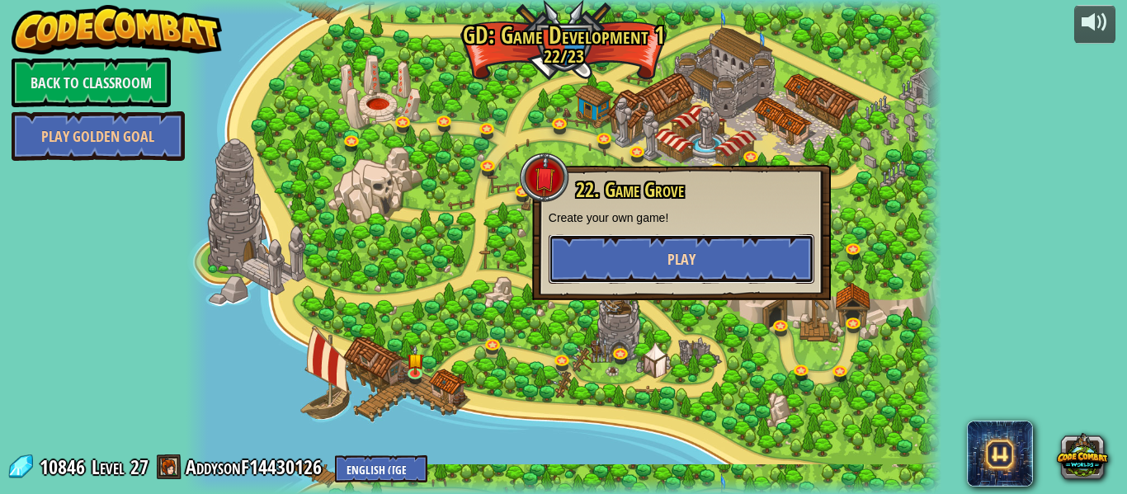
click at [588, 262] on button "Play" at bounding box center [682, 259] width 266 height 50
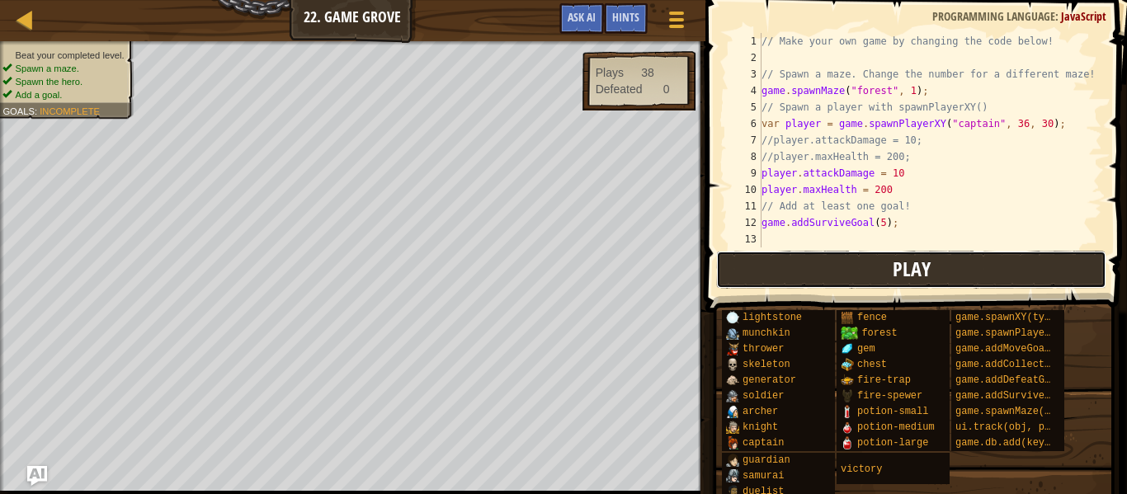
click at [858, 267] on button "Play" at bounding box center [911, 270] width 390 height 38
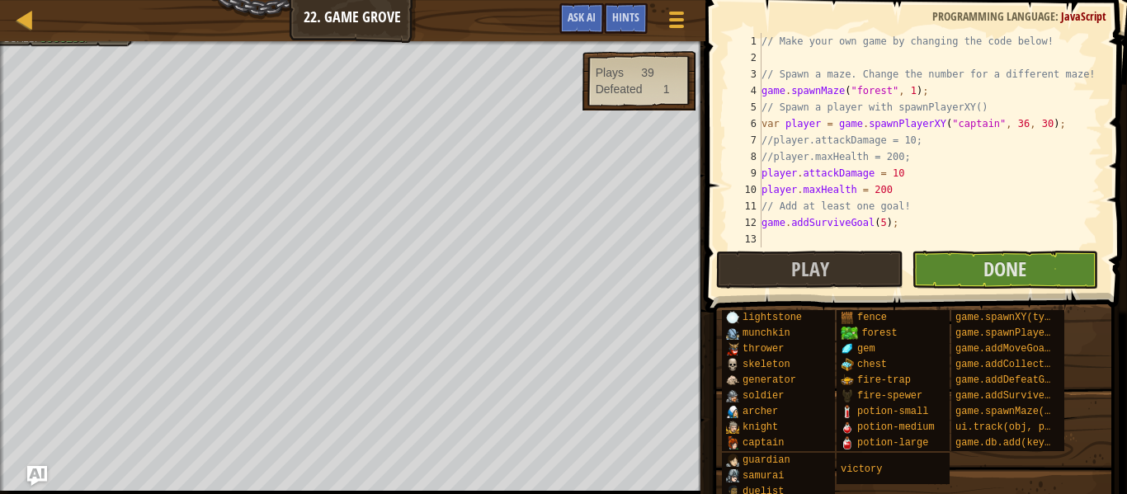
click at [914, 92] on div "// Make your own game by changing the code below! // Spawn a maze. Change the n…" at bounding box center [930, 157] width 344 height 248
type textarea "game.spawnMaze("forest", 5);"
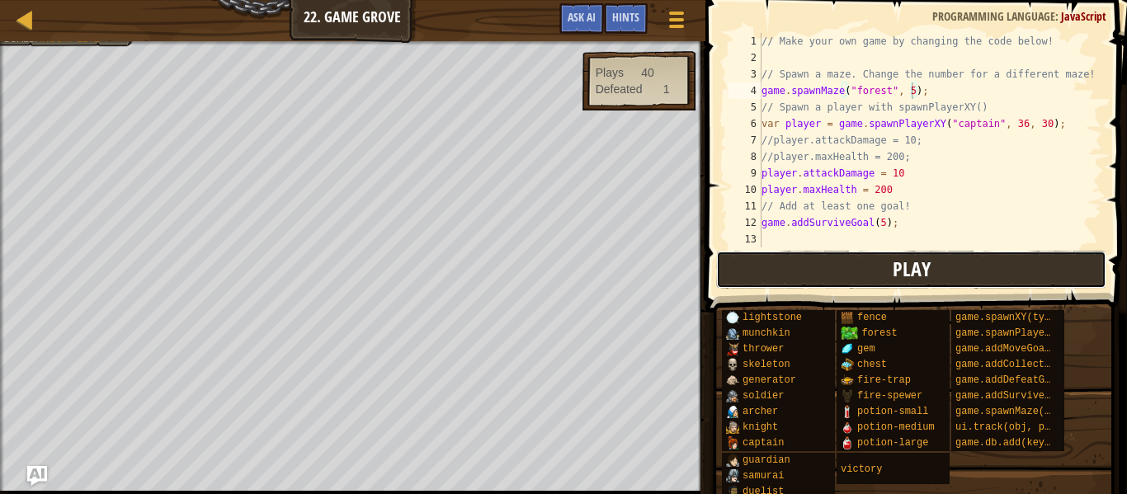
click at [875, 272] on button "Play" at bounding box center [911, 270] width 390 height 38
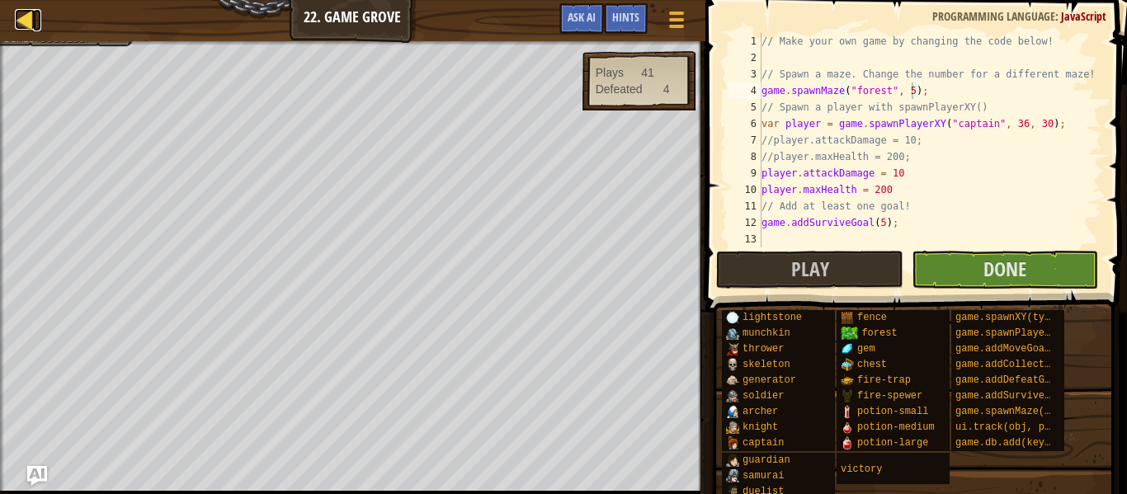
click at [35, 12] on link "Map" at bounding box center [37, 20] width 8 height 22
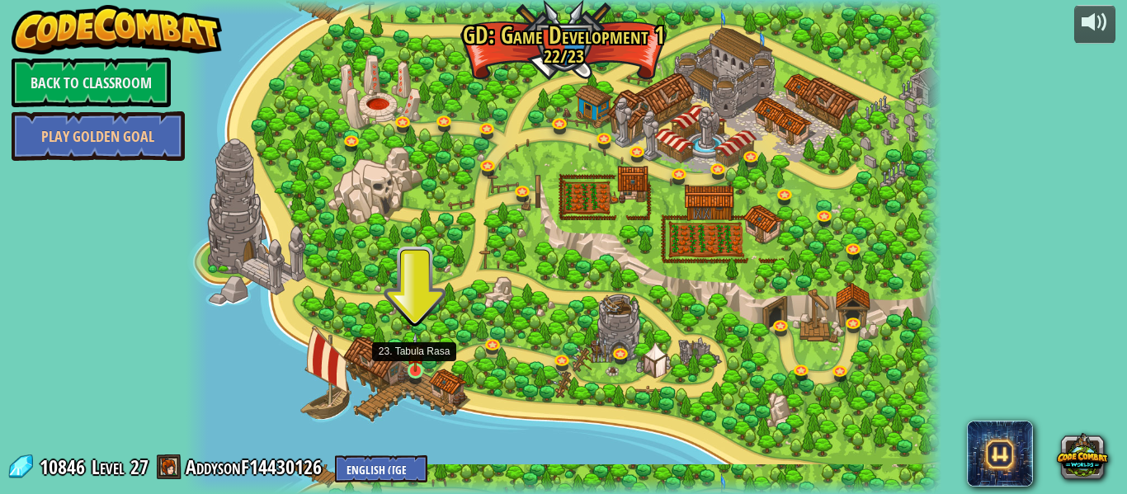
click at [420, 370] on img at bounding box center [415, 353] width 17 height 40
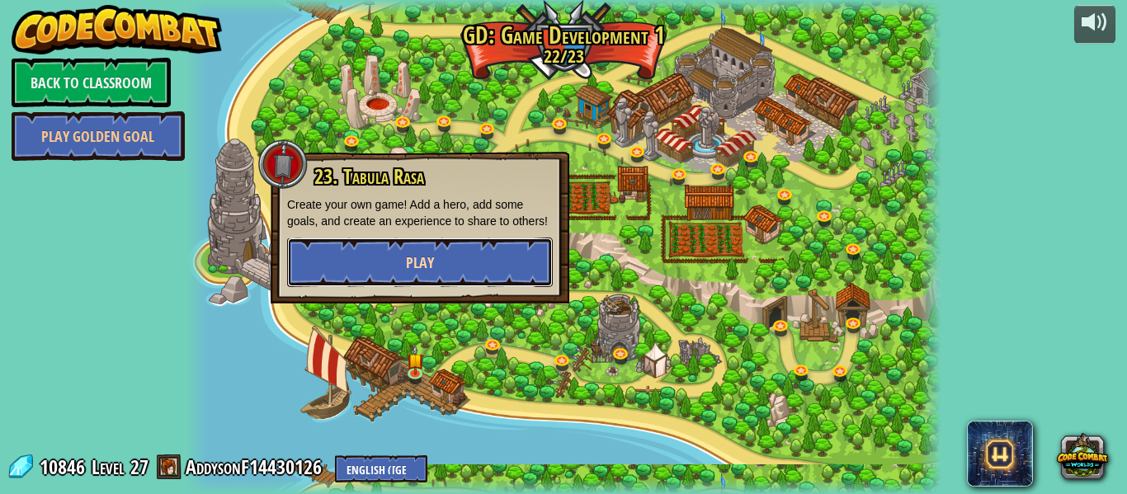
click at [384, 262] on button "Play" at bounding box center [420, 263] width 266 height 50
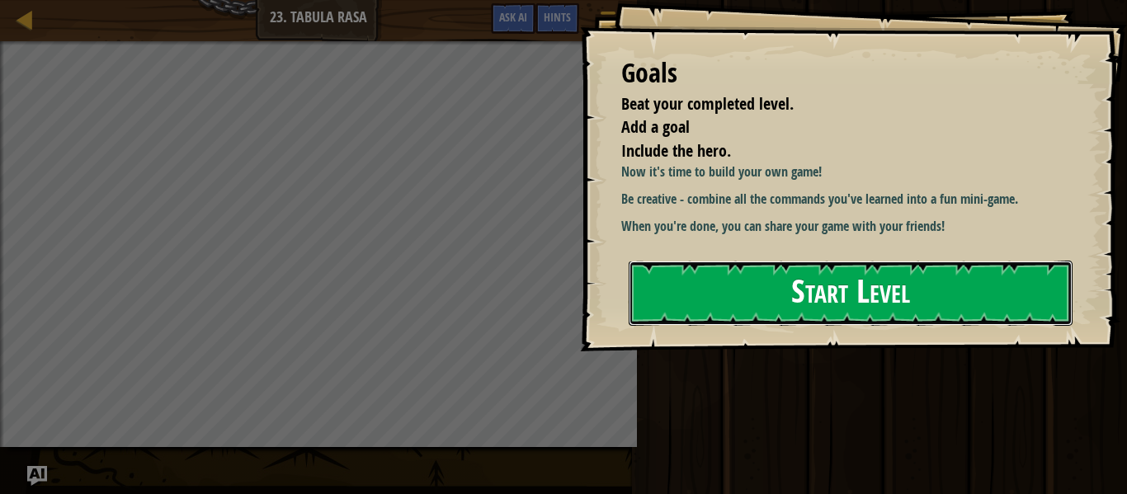
click at [846, 304] on button "Start Level" at bounding box center [851, 293] width 444 height 65
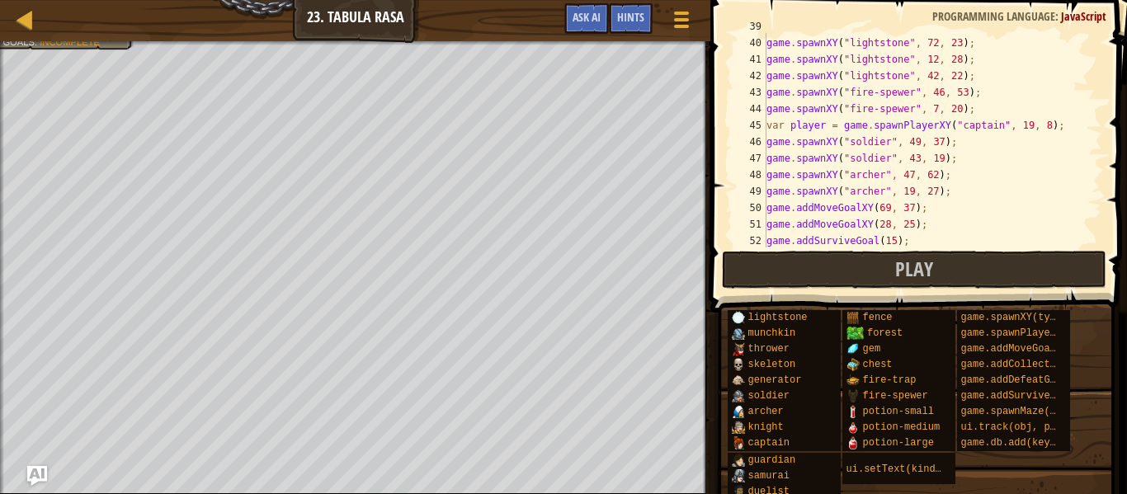
scroll to position [759, 0]
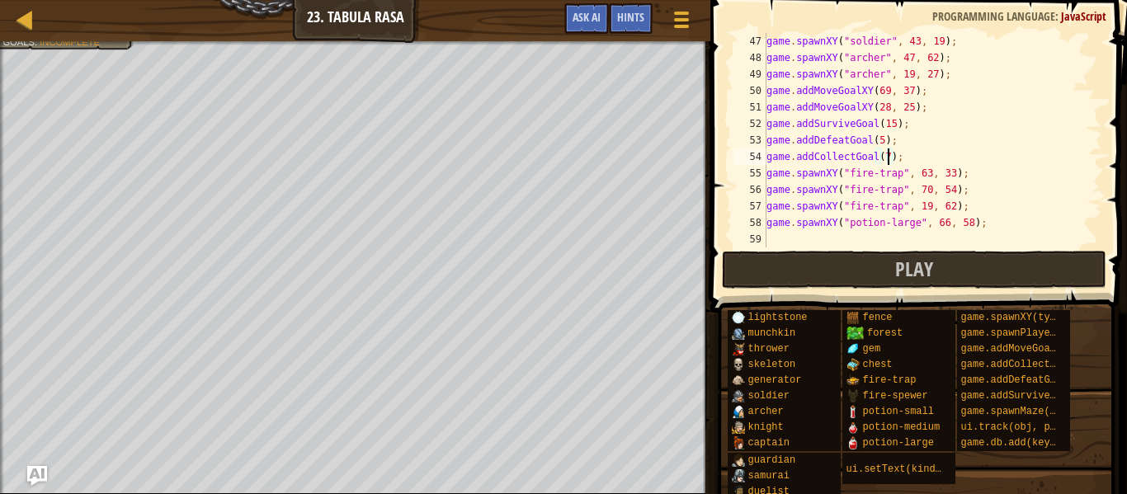
click at [886, 158] on div "game . spawnXY ( "soldier" , 43 , 19 ) ; game . spawnXY ( "[PERSON_NAME]" , 47 …" at bounding box center [932, 157] width 339 height 248
type textarea "game.spawnXY("potion-large", 66, 58);"
type textarea "game.spawnXY("gem", 74, 40);"
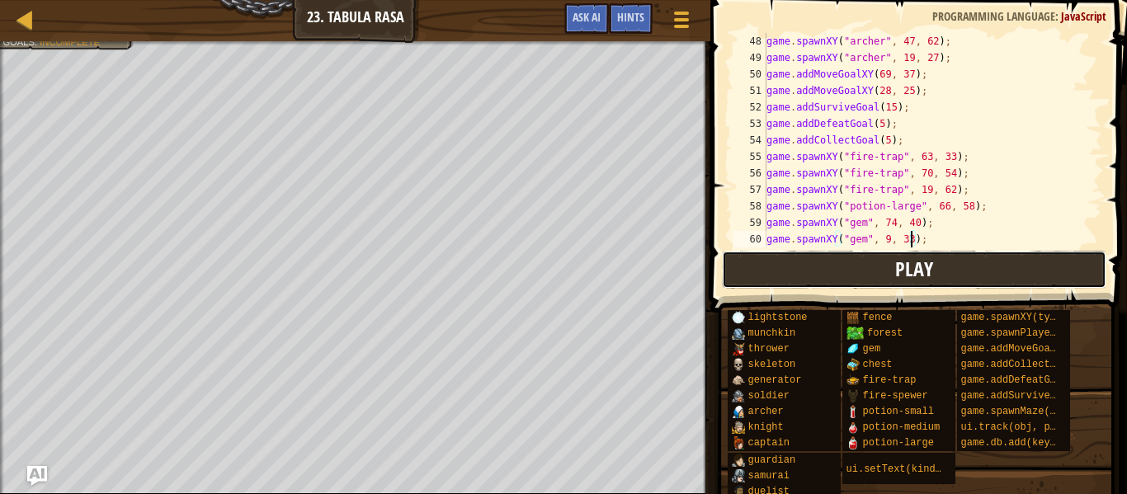
click at [847, 262] on button "Play" at bounding box center [914, 270] width 385 height 38
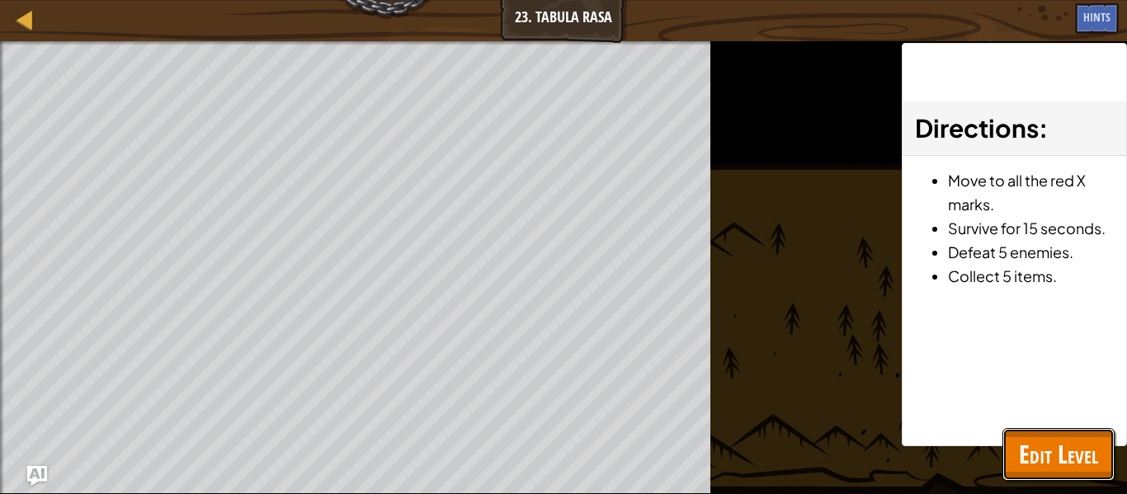
click at [1073, 479] on button "Edit Level" at bounding box center [1059, 454] width 112 height 53
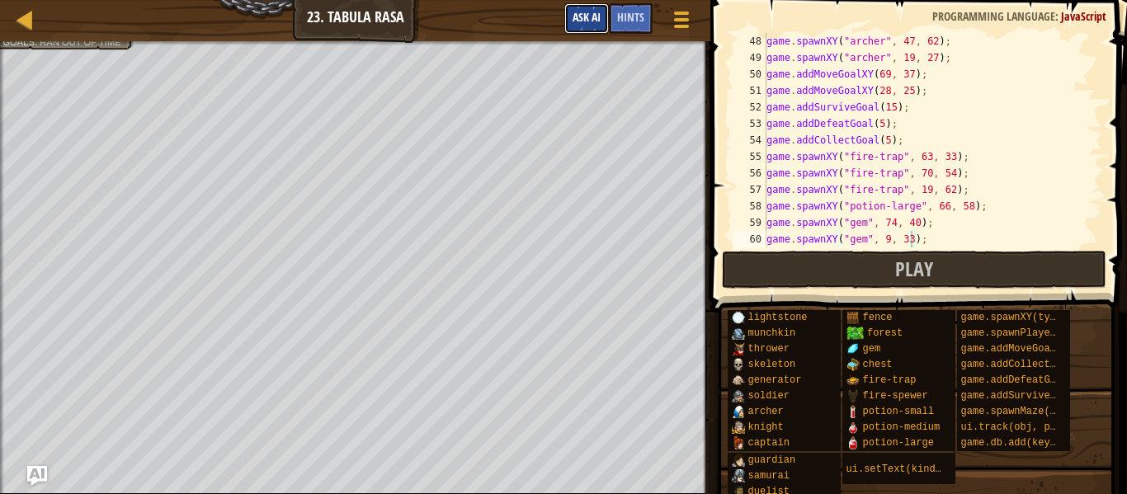
click at [586, 15] on span "Ask AI" at bounding box center [587, 17] width 28 height 16
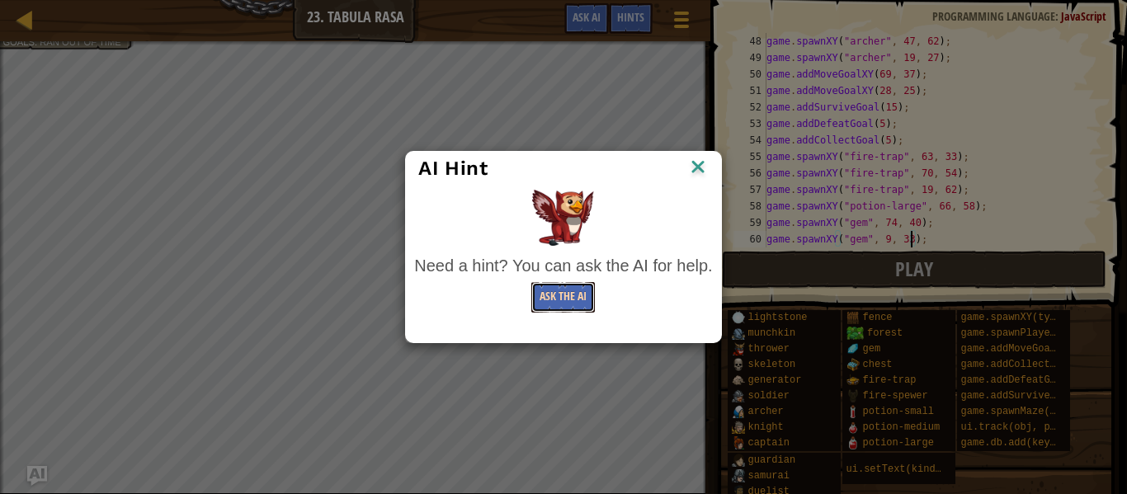
click at [576, 302] on button "Ask the AI" at bounding box center [563, 297] width 64 height 31
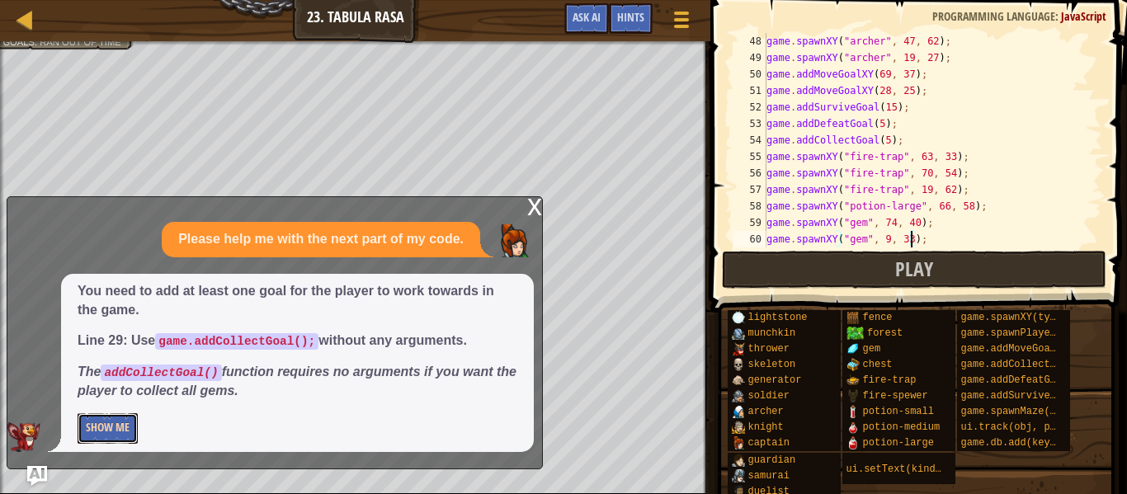
click at [121, 433] on button "Show Me" at bounding box center [108, 428] width 60 height 31
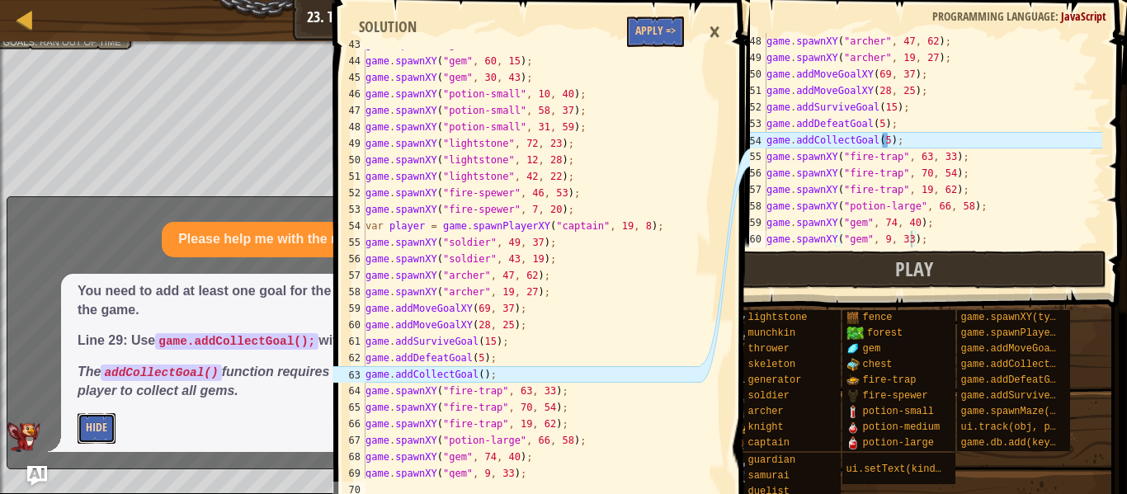
scroll to position [726, 0]
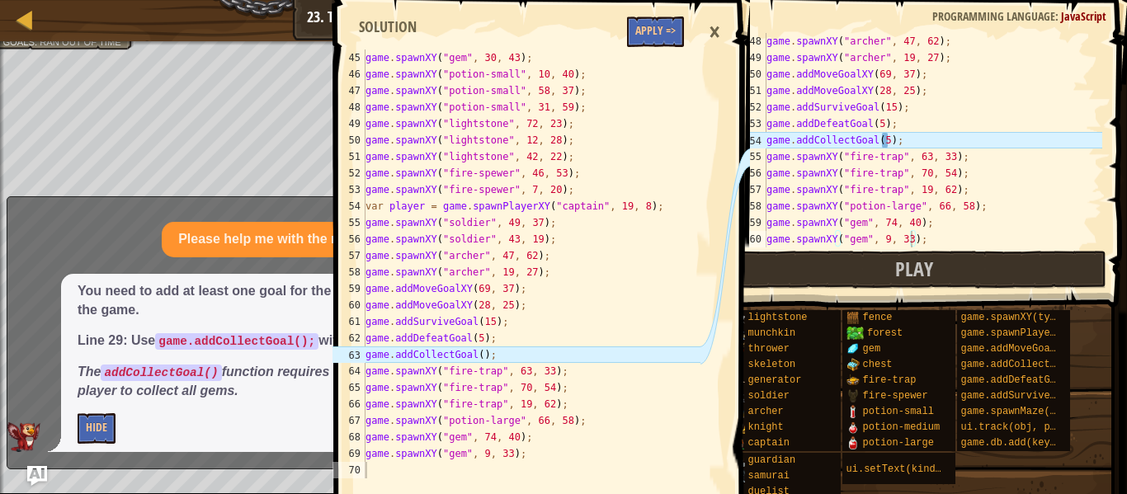
click at [713, 35] on div "×" at bounding box center [715, 32] width 28 height 38
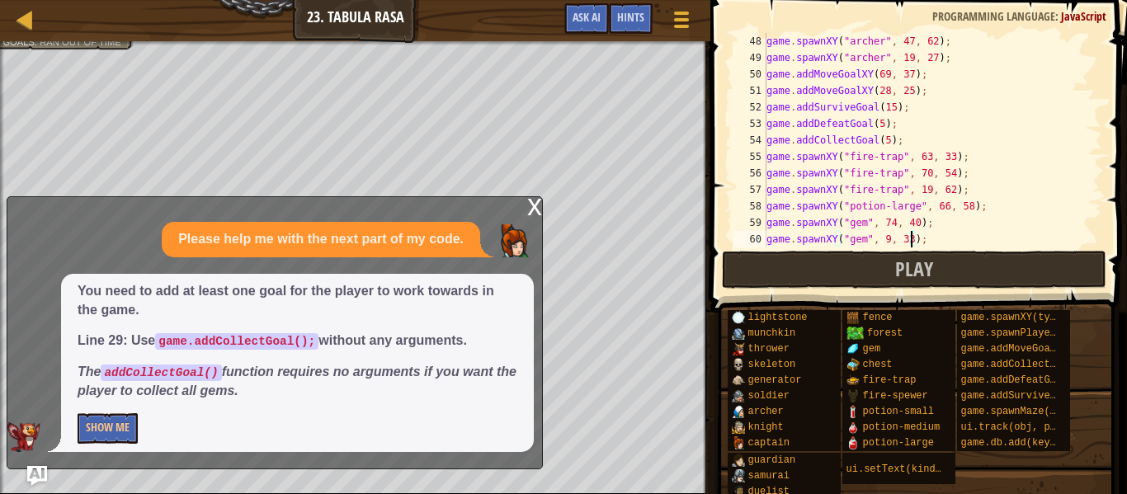
click at [527, 210] on div "x" at bounding box center [534, 205] width 15 height 17
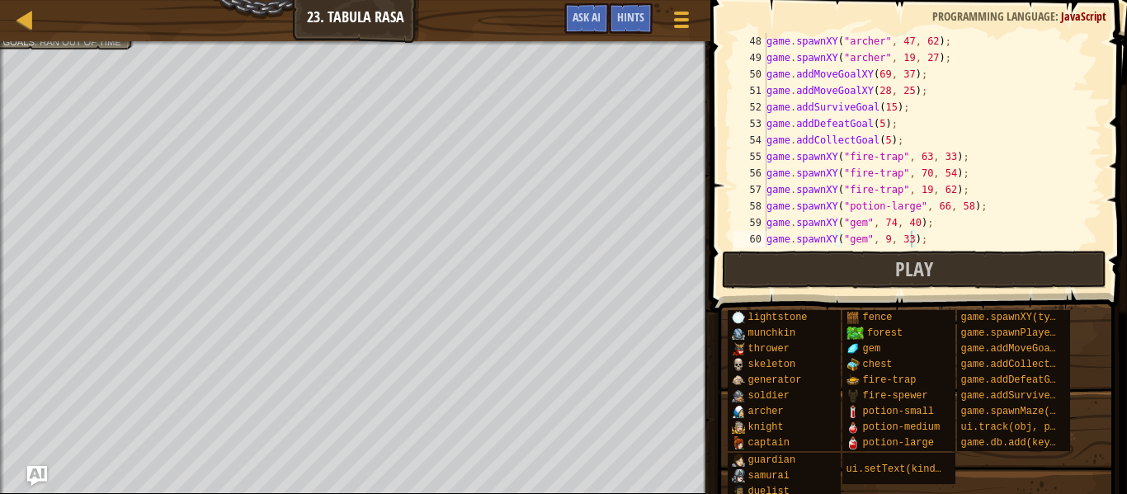
click at [887, 147] on div "game . spawnXY ( "[PERSON_NAME]" , 47 , 62 ) ; game . spawnXY ( "[PERSON_NAME]"…" at bounding box center [932, 157] width 339 height 248
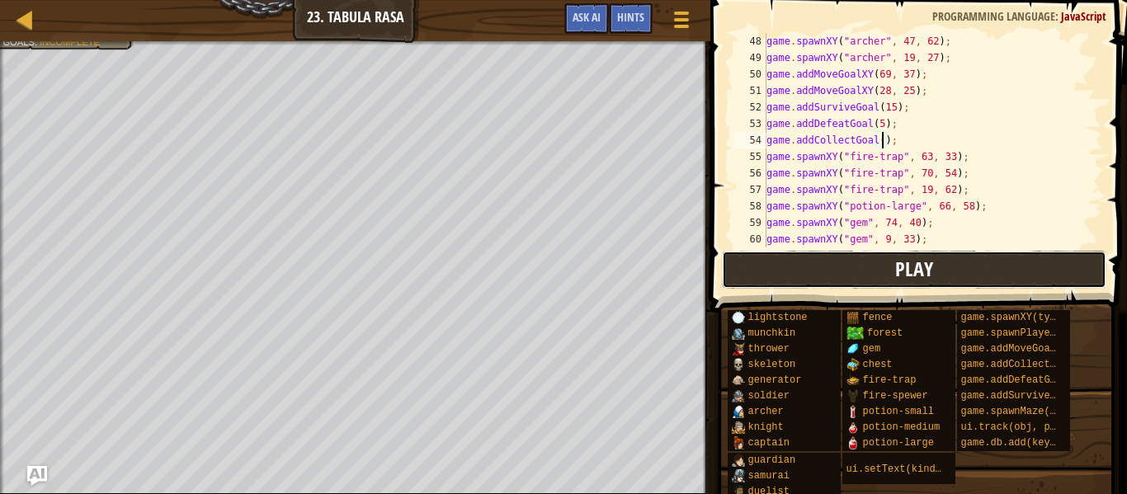
click at [947, 275] on button "Play" at bounding box center [914, 270] width 385 height 38
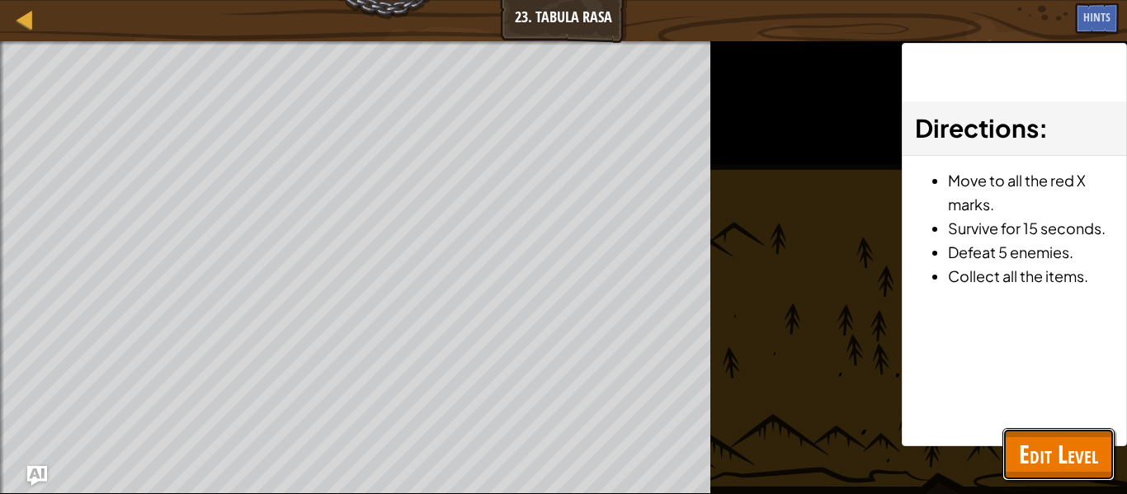
click at [1053, 470] on span "Edit Level" at bounding box center [1058, 454] width 79 height 34
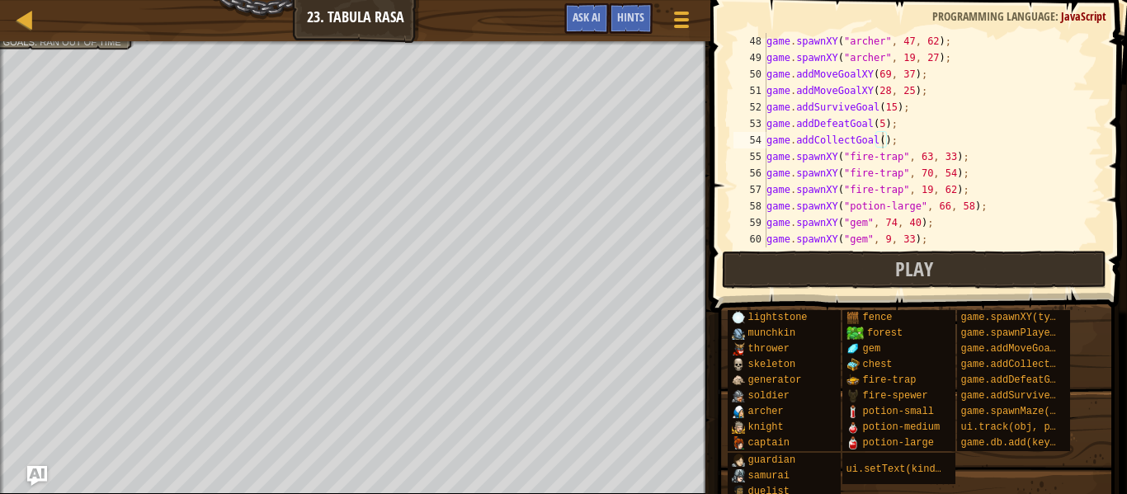
click at [876, 145] on div "game . spawnXY ( "[PERSON_NAME]" , 47 , 62 ) ; game . spawnXY ( "[PERSON_NAME]"…" at bounding box center [932, 157] width 339 height 248
click at [890, 143] on div "game . spawnXY ( "[PERSON_NAME]" , 47 , 62 ) ; game . spawnXY ( "[PERSON_NAME]"…" at bounding box center [932, 157] width 339 height 248
click at [877, 155] on div "game . spawnXY ( "[PERSON_NAME]" , 47 , 62 ) ; game . spawnXY ( "[PERSON_NAME]"…" at bounding box center [932, 157] width 339 height 248
click at [882, 145] on div "game . spawnXY ( "[PERSON_NAME]" , 47 , 62 ) ; game . spawnXY ( "[PERSON_NAME]"…" at bounding box center [932, 157] width 339 height 248
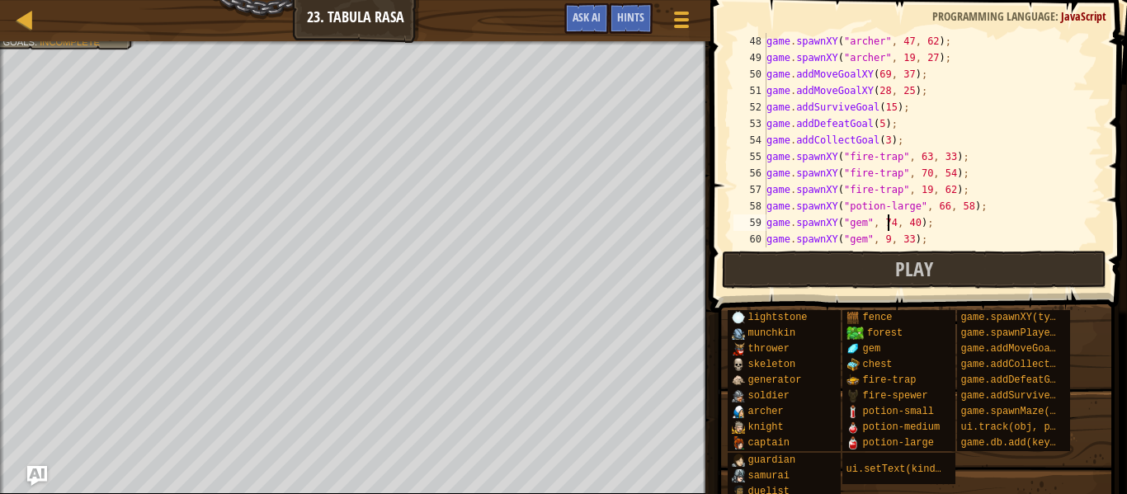
type textarea "game.spawnXY("gem", 9, 33);"
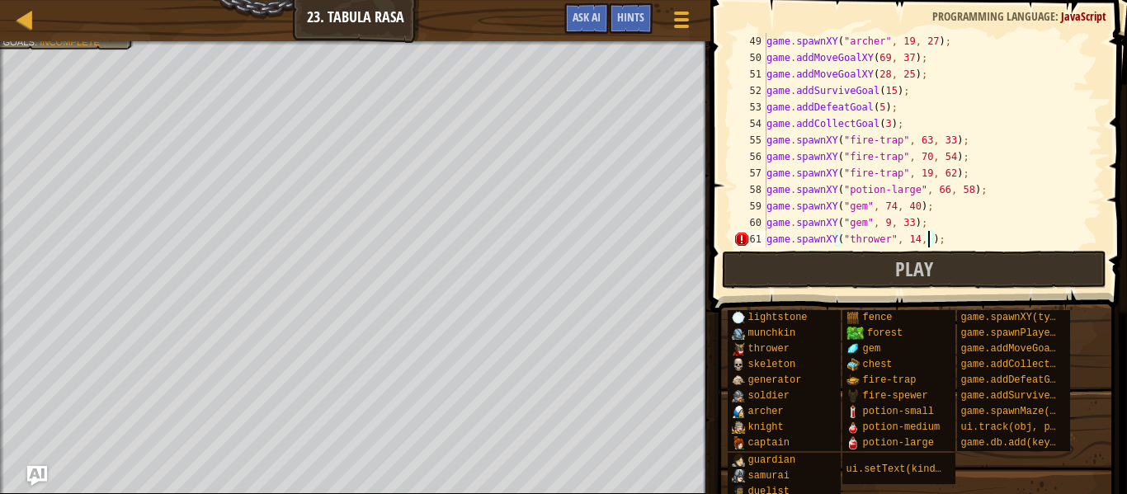
scroll to position [7, 26]
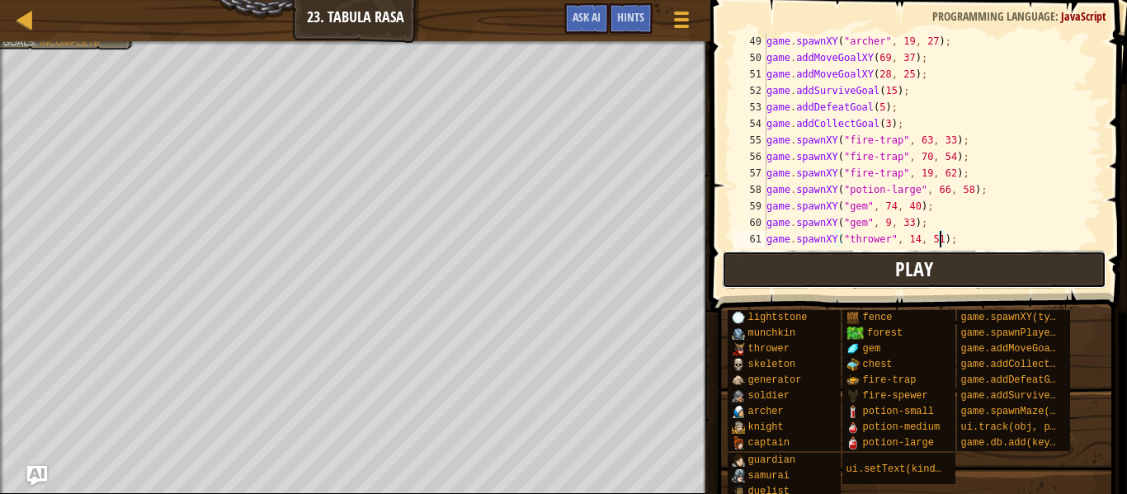
click at [978, 272] on button "Play" at bounding box center [914, 270] width 385 height 38
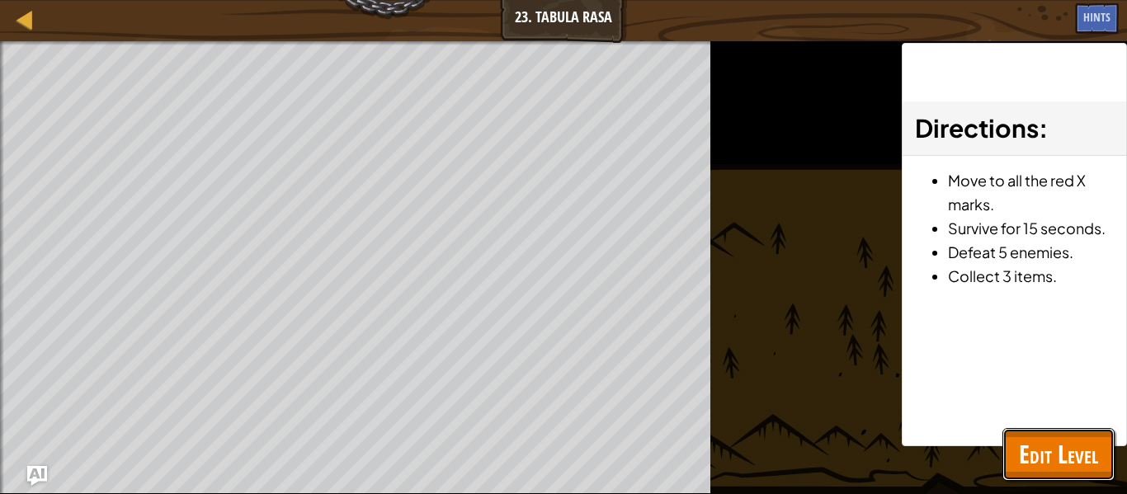
click at [1068, 451] on span "Edit Level" at bounding box center [1058, 454] width 79 height 34
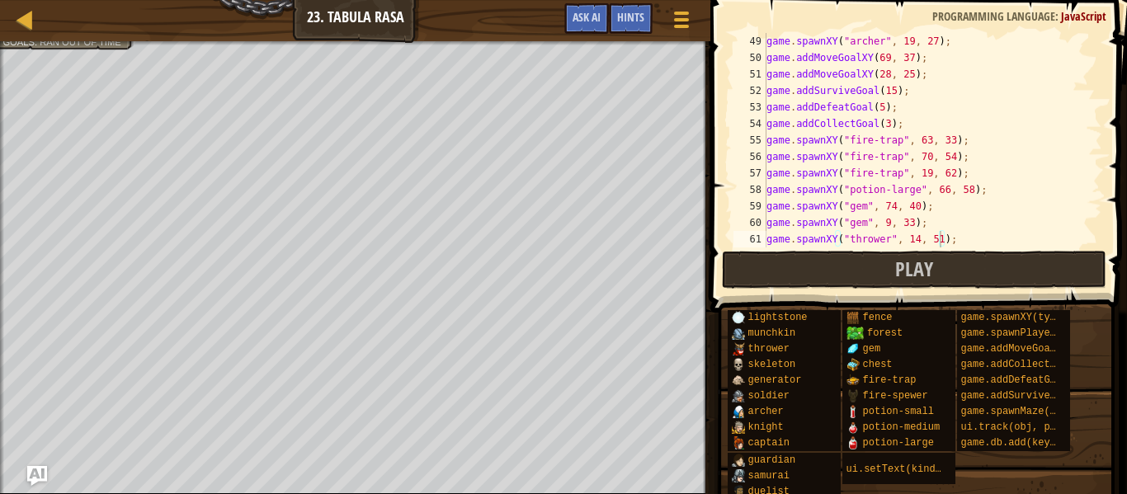
click at [824, 106] on div "game . spawnXY ( "[PERSON_NAME]" , 19 , 27 ) ; game . addMoveGoalXY ( 69 , 37 )…" at bounding box center [932, 157] width 339 height 248
type textarea "game.spawnXY("thrower", 14, 51);"
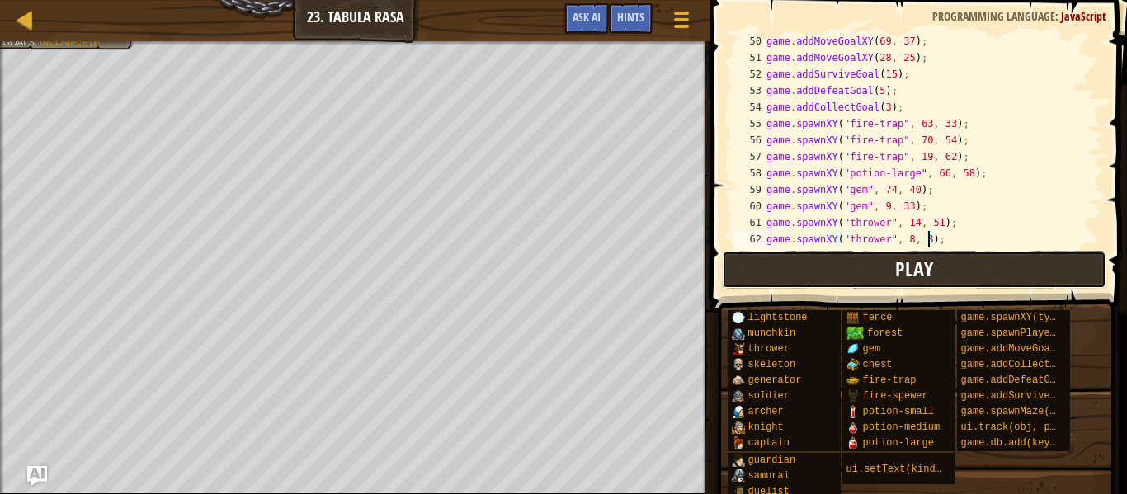
click at [893, 271] on button "Play" at bounding box center [914, 270] width 385 height 38
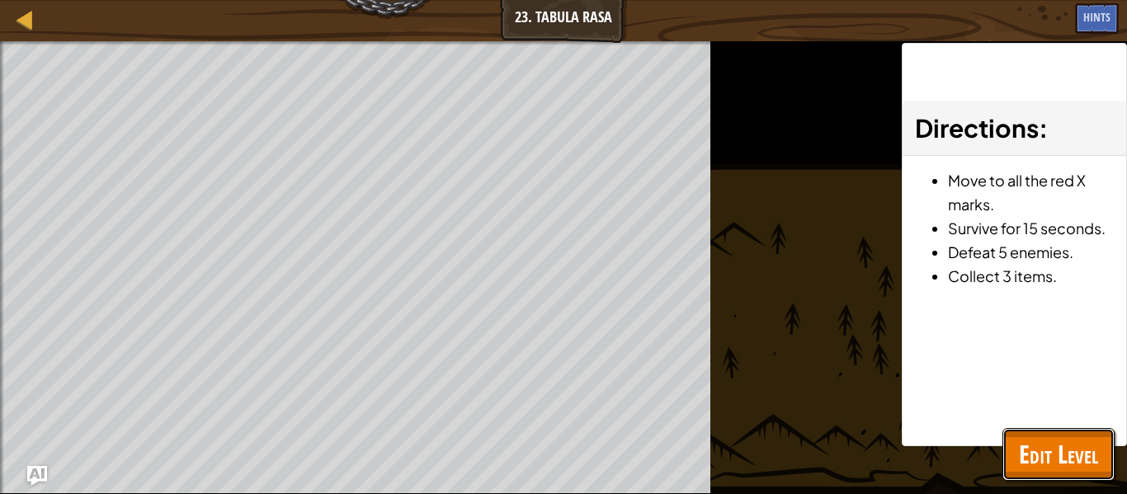
click at [1066, 447] on span "Edit Level" at bounding box center [1058, 454] width 79 height 34
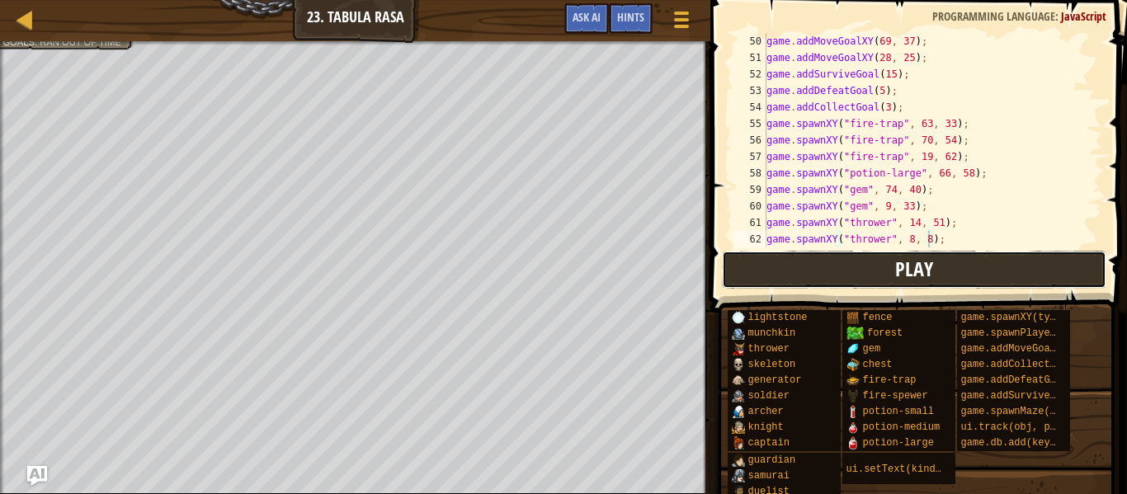
click at [965, 272] on button "Play" at bounding box center [914, 270] width 385 height 38
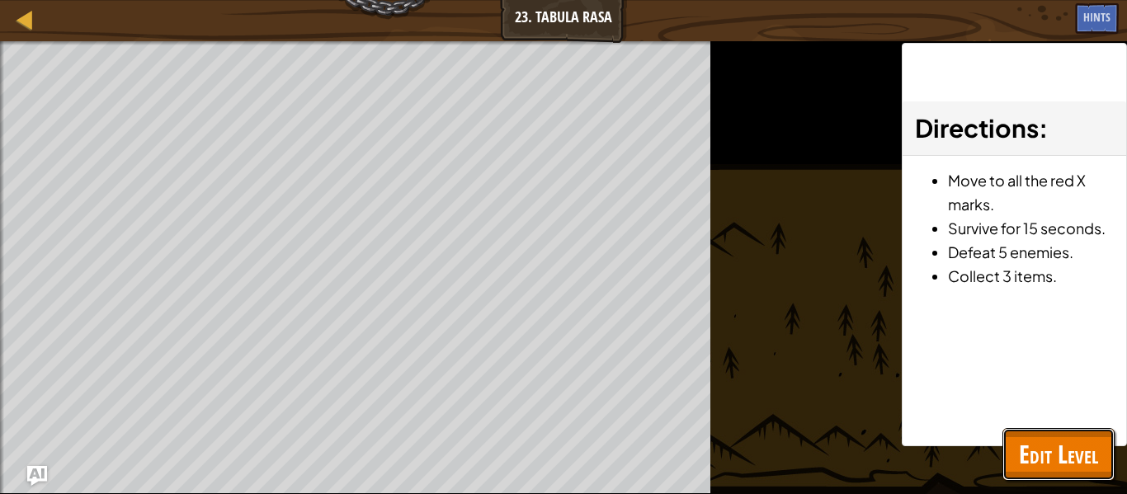
click at [1069, 466] on span "Edit Level" at bounding box center [1058, 454] width 79 height 34
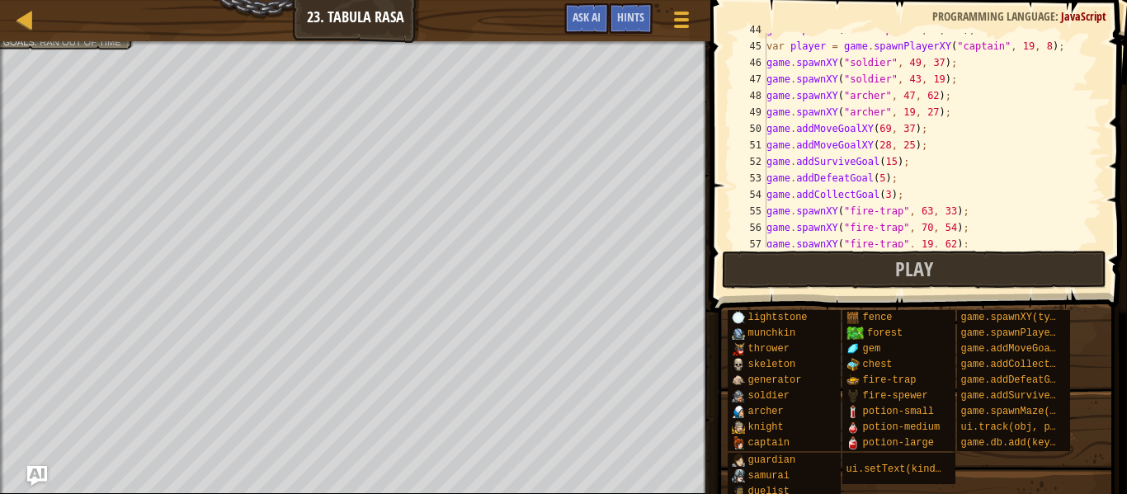
scroll to position [720, 0]
click at [938, 78] on div "game . spawnXY ( "fire-spewer" , 7 , 20 ) ; var player = game . spawnPlayerXY (…" at bounding box center [932, 146] width 339 height 248
type textarea "game.spawnXY("soldier", 43, 15);"
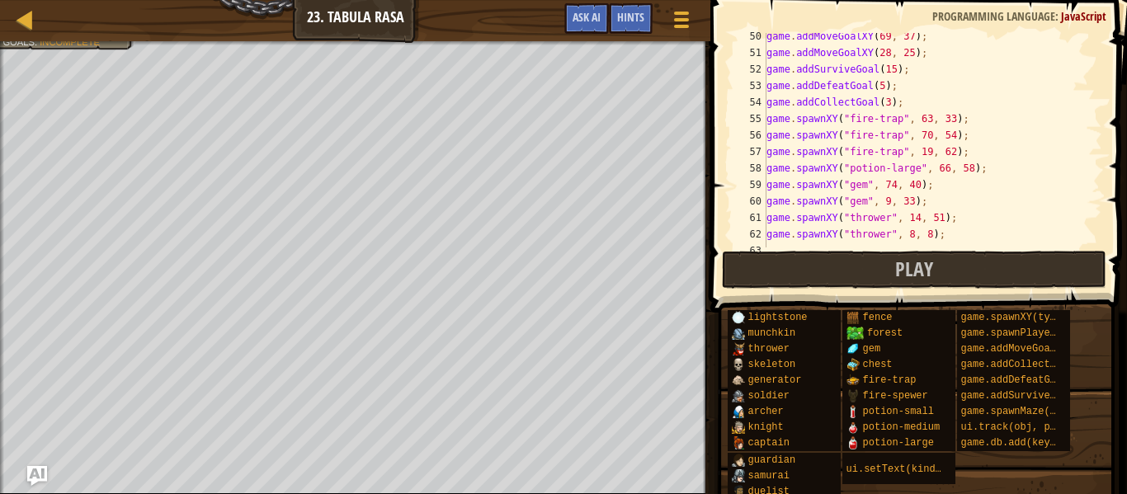
scroll to position [825, 0]
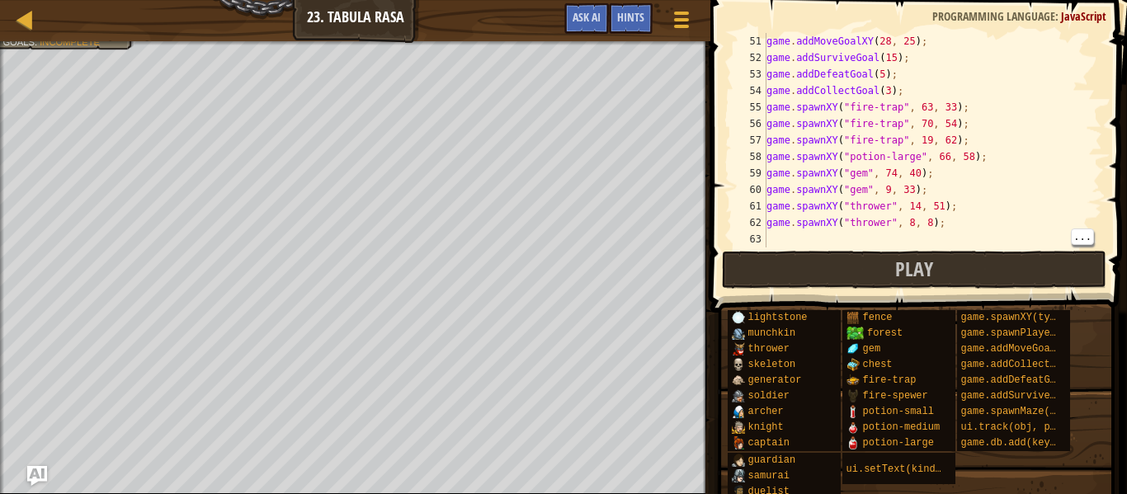
click at [857, 235] on div "game . addMoveGoalXY ( 28 , 25 ) ; game . addSurviveGoal ( 15 ) ; game . addDef…" at bounding box center [932, 157] width 339 height 248
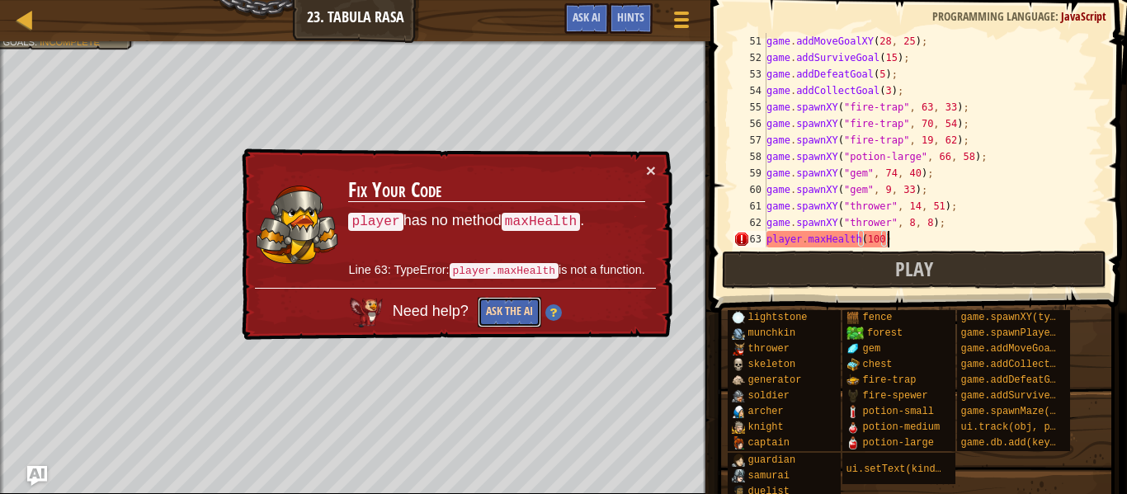
click at [503, 312] on button "Ask the AI" at bounding box center [510, 312] width 64 height 31
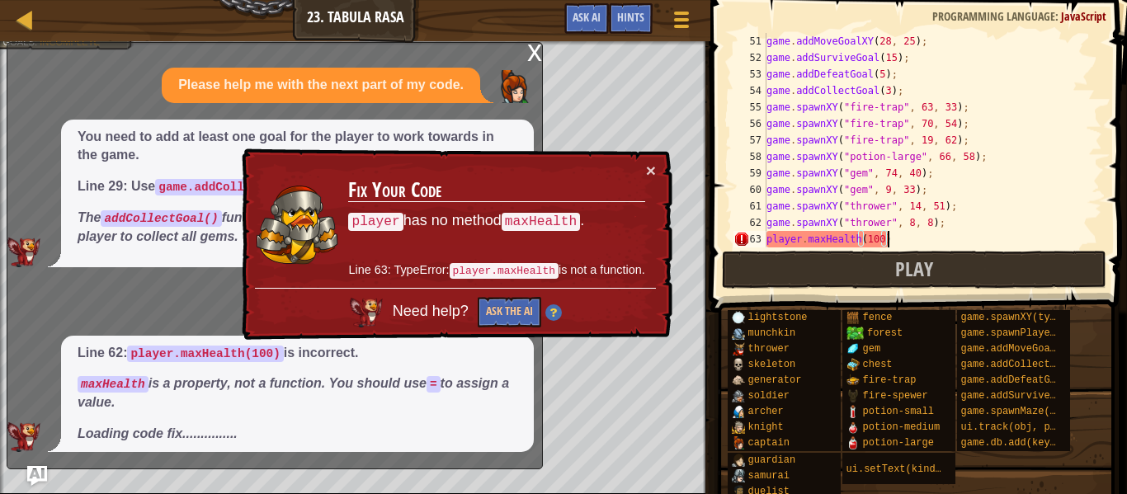
click at [657, 172] on div "× Fix Your Code player has no method maxHealth . Line 63: TypeError: player.max…" at bounding box center [456, 245] width 434 height 192
click at [651, 171] on button "×" at bounding box center [651, 170] width 10 height 17
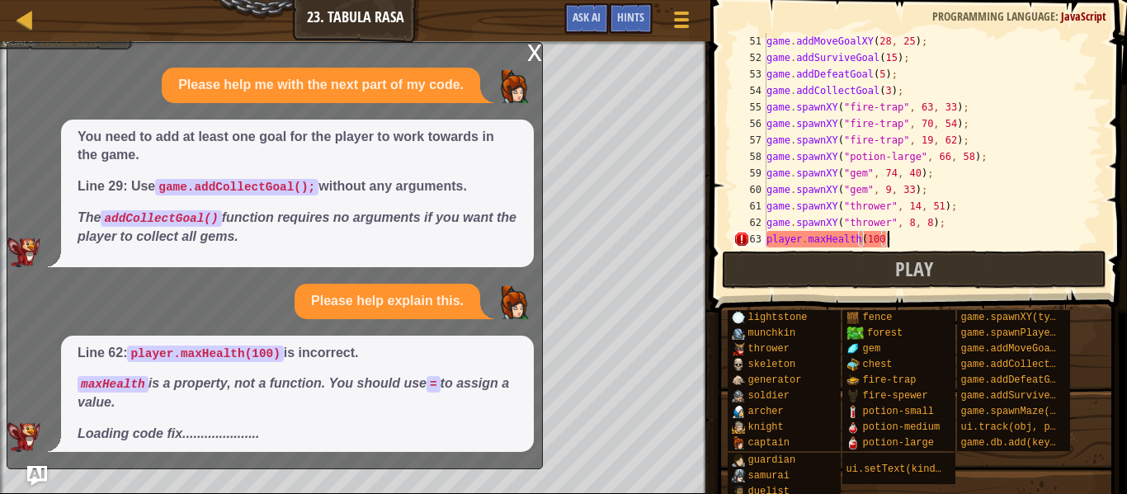
click at [932, 243] on div "game . addMoveGoalXY ( 28 , 25 ) ; game . addSurviveGoal ( 15 ) ; game . addDef…" at bounding box center [932, 157] width 339 height 248
type textarea "player.maxHealth = 100"
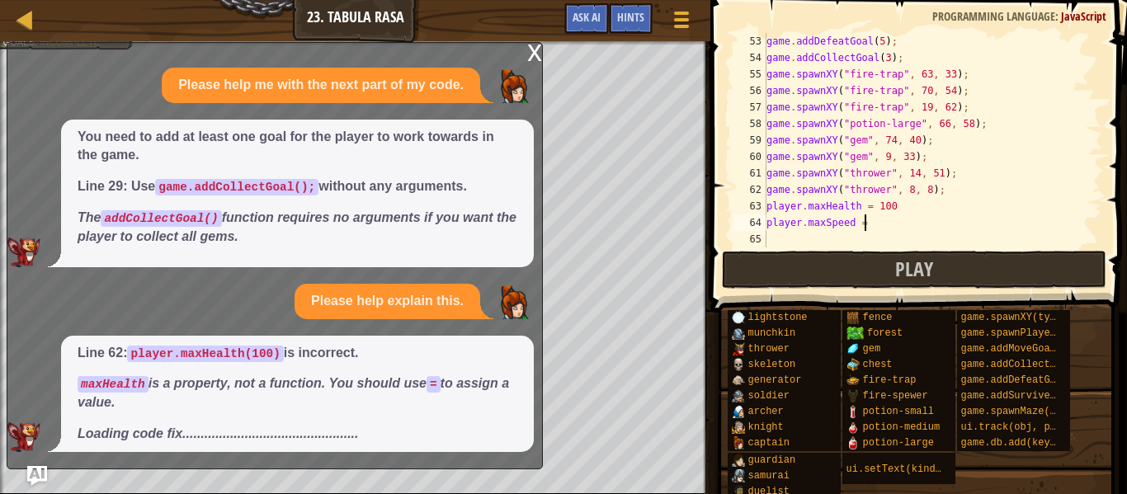
scroll to position [7, 13]
type textarea "player.maxSpeed = 50"
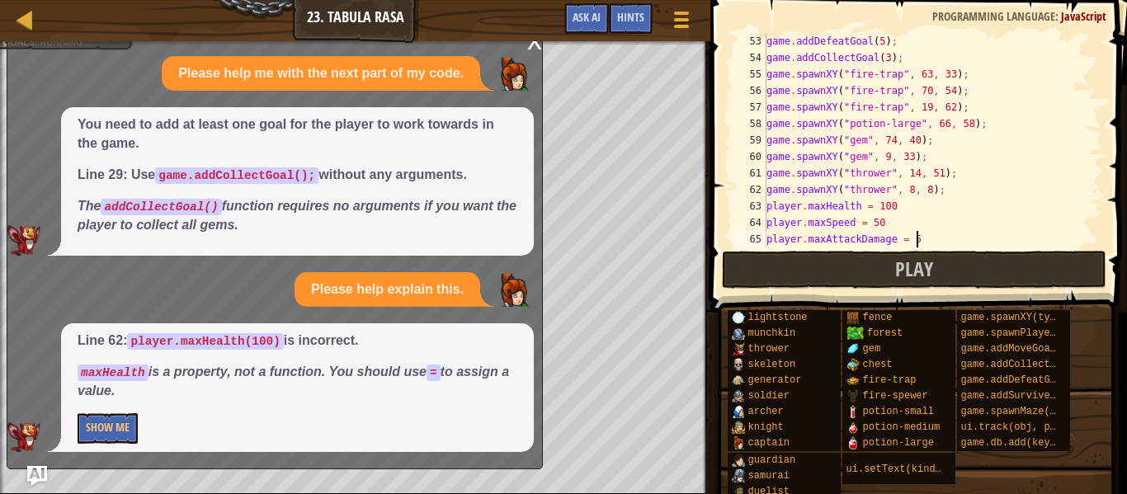
scroll to position [7, 22]
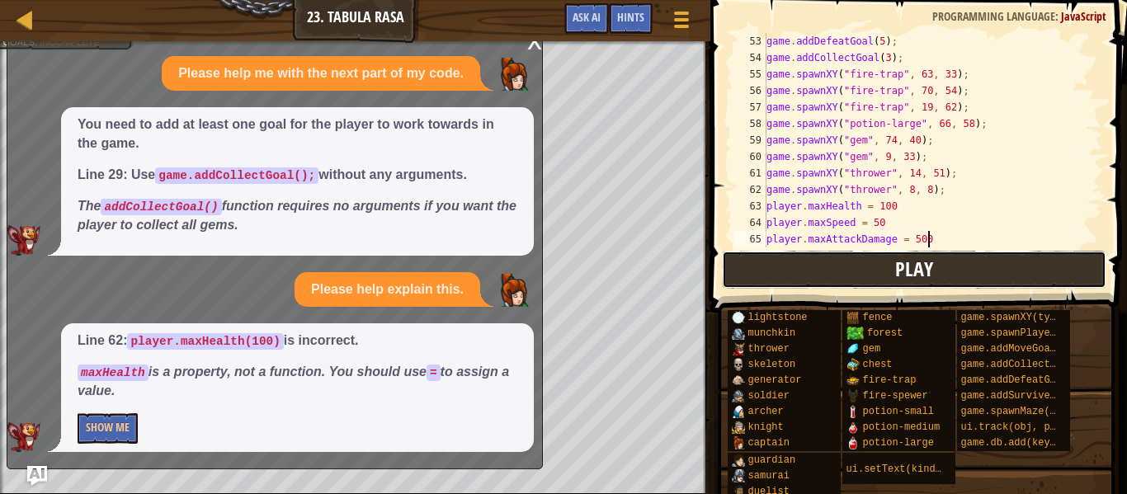
click at [862, 269] on button "Play" at bounding box center [914, 270] width 385 height 38
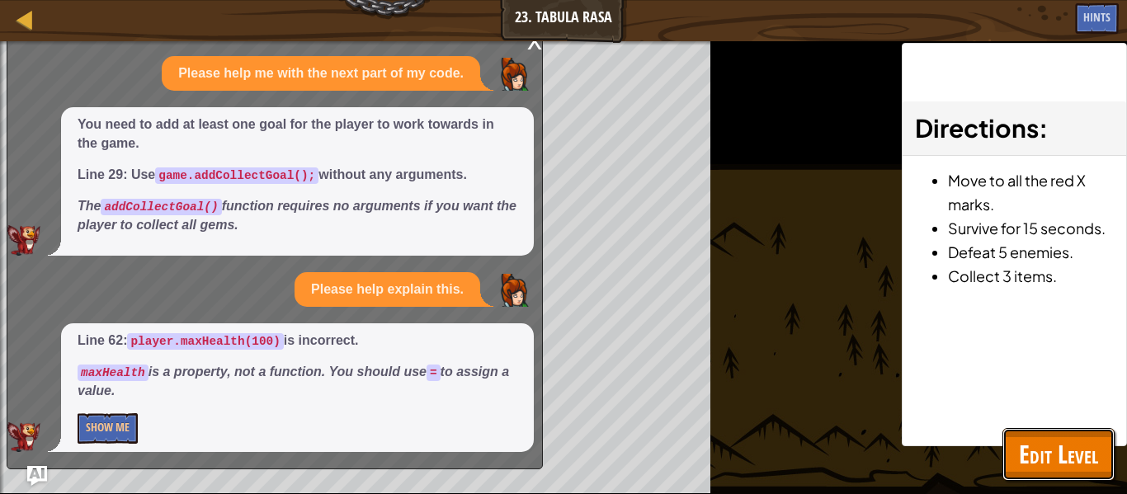
click at [1073, 470] on span "Edit Level" at bounding box center [1058, 454] width 79 height 34
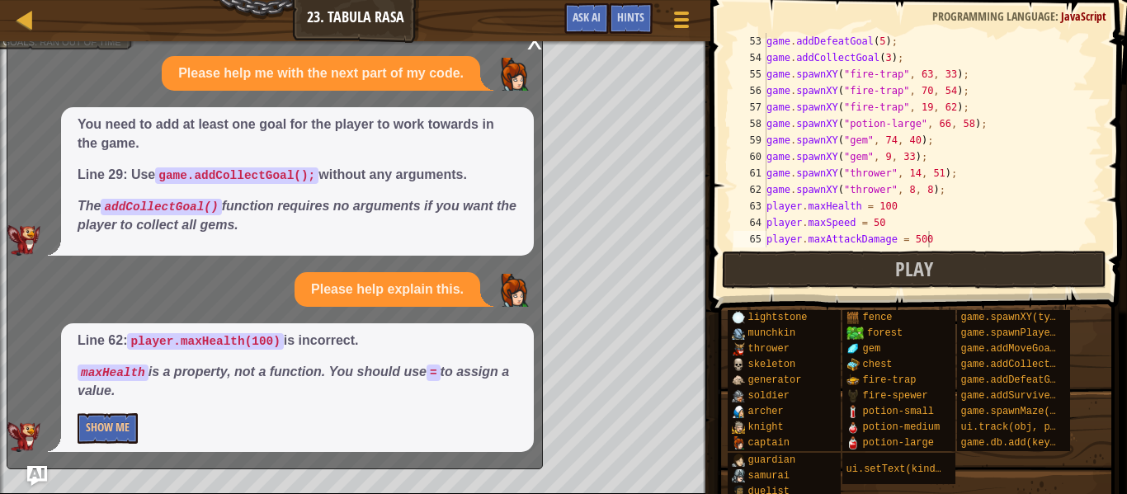
click at [532, 48] on div "x" at bounding box center [534, 39] width 15 height 17
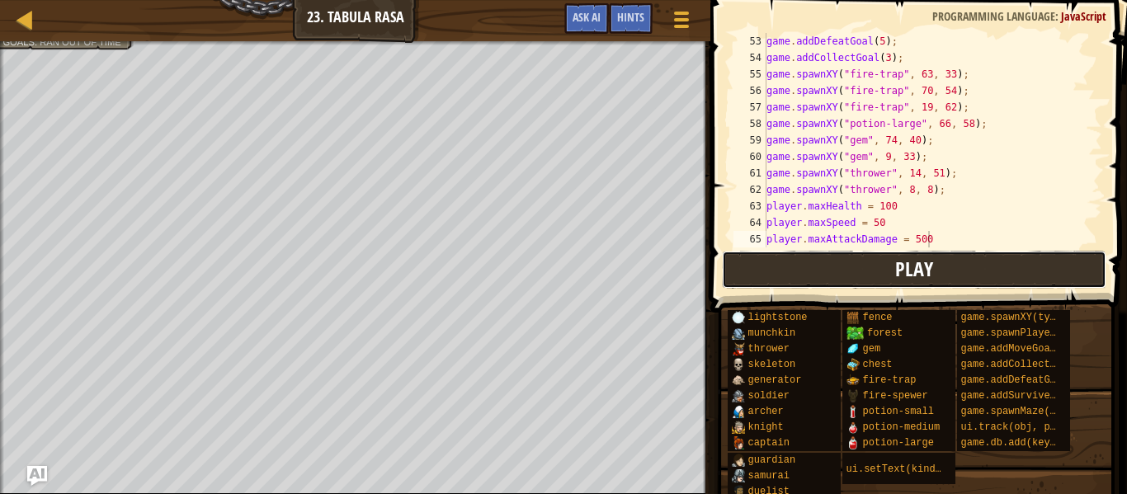
click at [838, 285] on button "Play" at bounding box center [914, 270] width 385 height 38
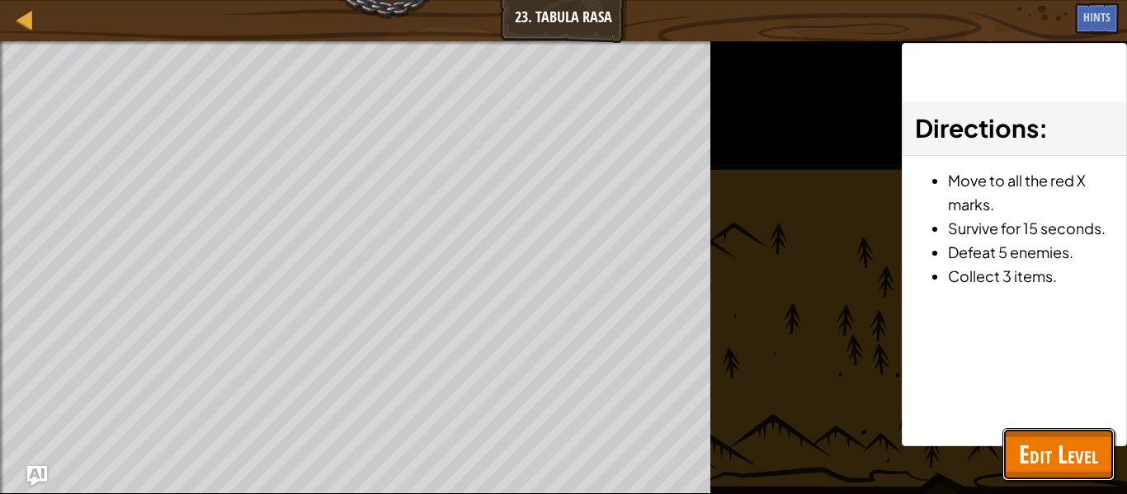
click at [1015, 451] on button "Edit Level" at bounding box center [1059, 454] width 112 height 53
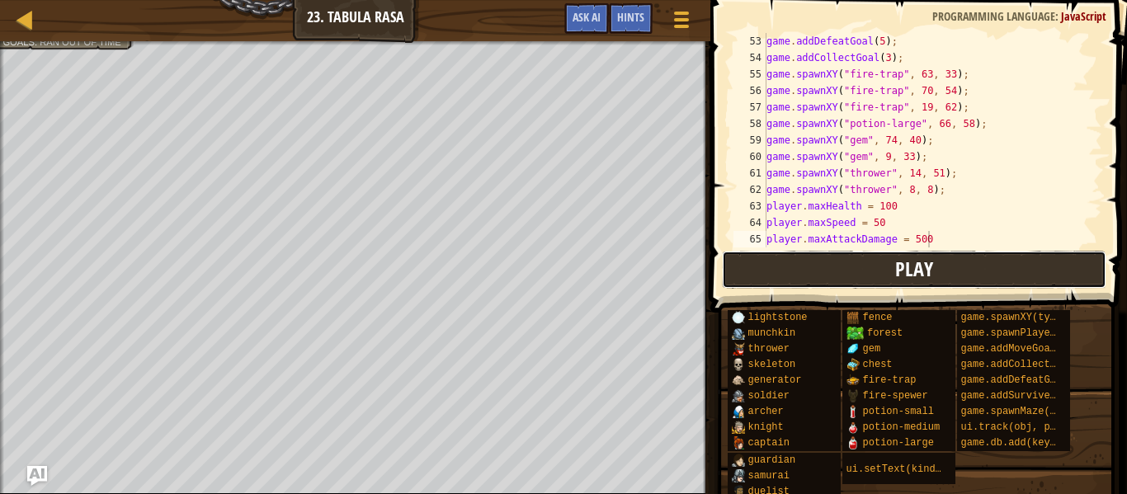
click at [810, 272] on button "Play" at bounding box center [914, 270] width 385 height 38
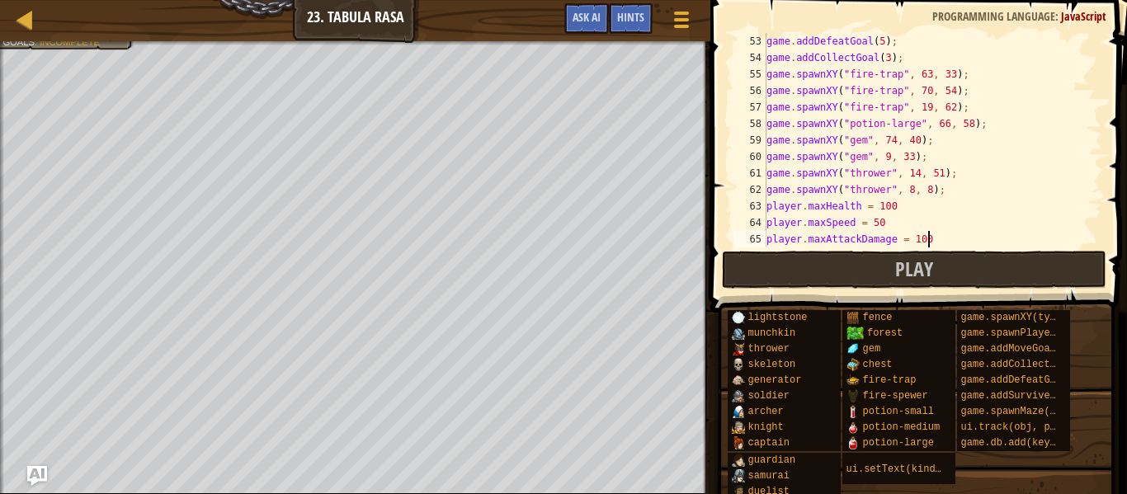
click at [879, 225] on div "game . addDefeatGoal ( 5 ) ; game . addCollectGoal ( 3 ) ; game . spawnXY ( "fi…" at bounding box center [932, 157] width 339 height 248
type textarea "player.maxSpeed = 30"
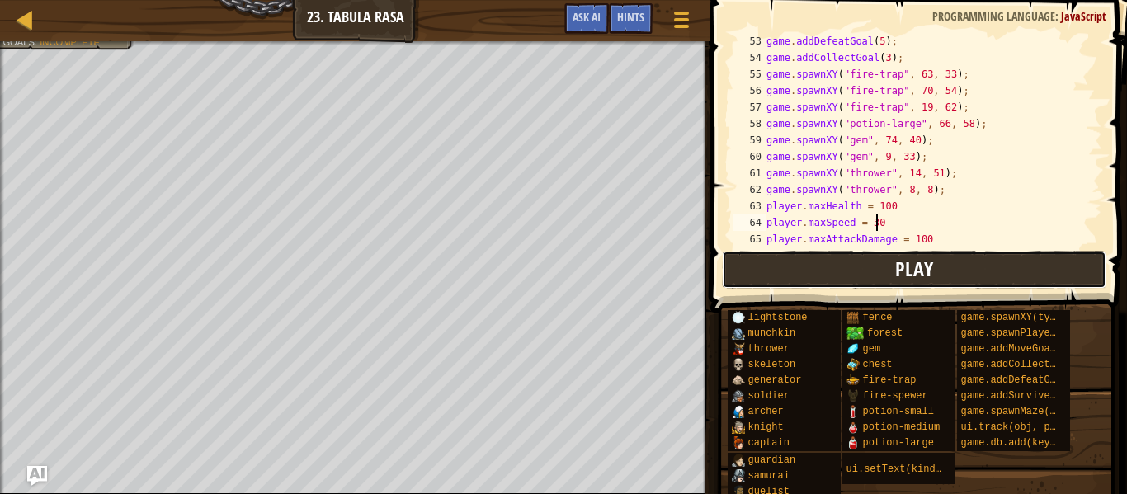
click at [849, 272] on button "Play" at bounding box center [914, 270] width 385 height 38
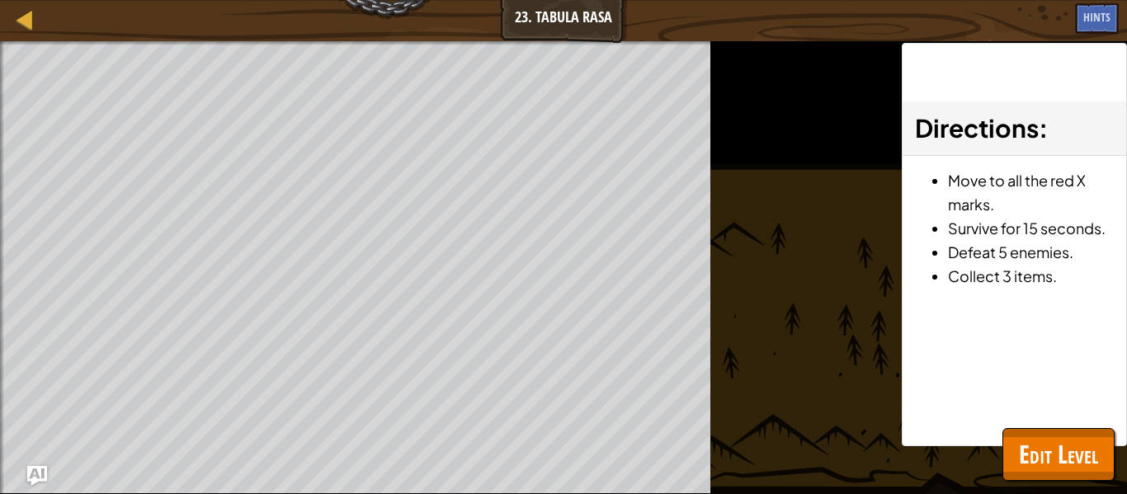
click at [1059, 454] on span "Edit Level" at bounding box center [1058, 454] width 79 height 34
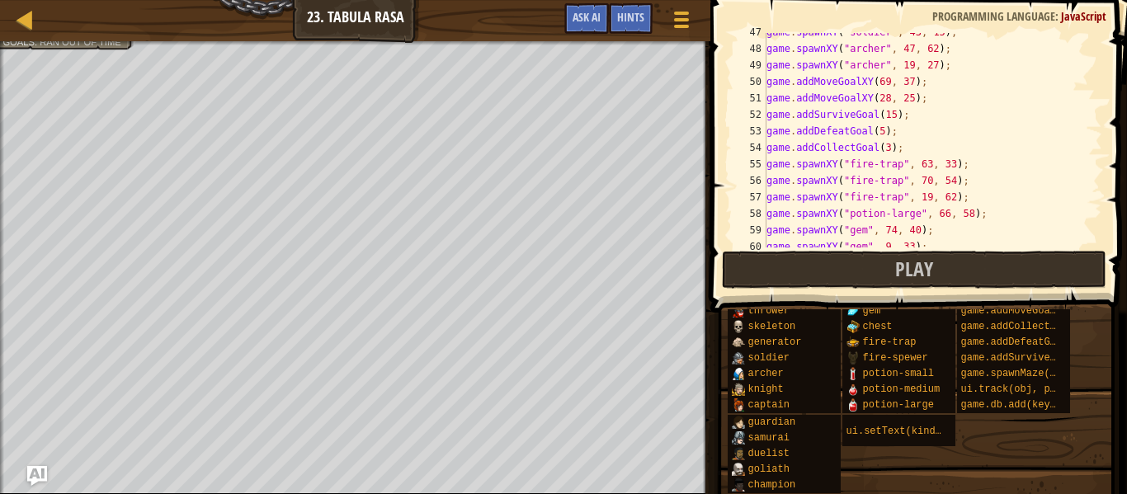
scroll to position [875, 0]
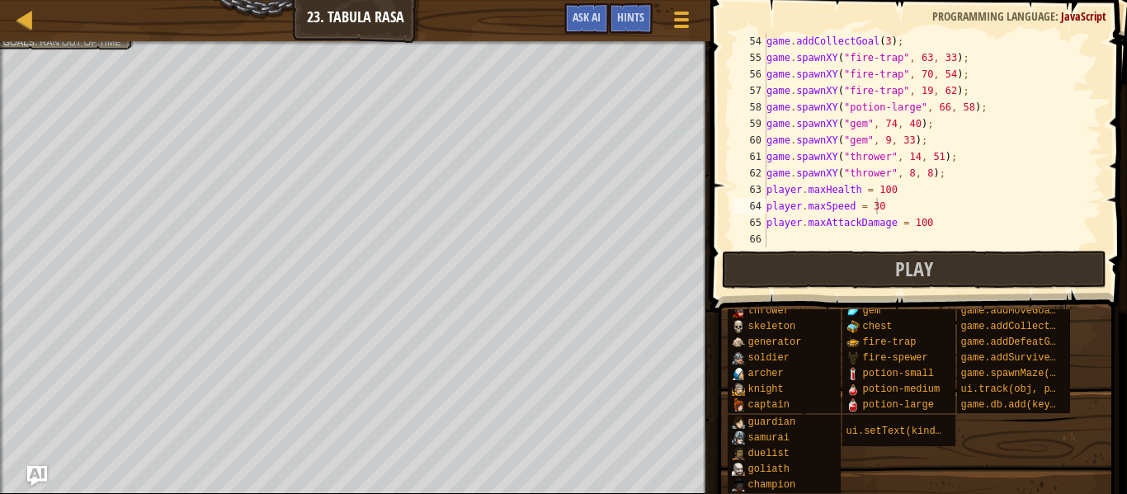
click at [815, 231] on div "game . addCollectGoal ( 3 ) ; game . spawnXY ( "fire-trap" , 63 , 33 ) ; game .…" at bounding box center [932, 157] width 339 height 248
